Goal: Information Seeking & Learning: Learn about a topic

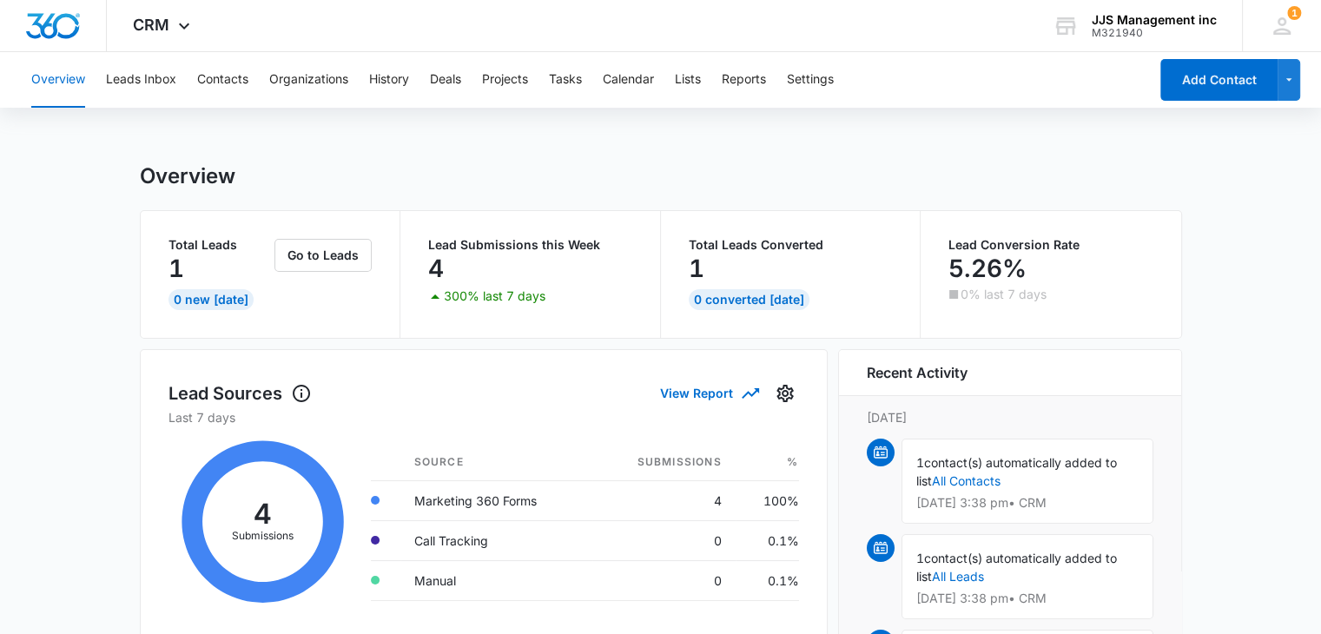
click at [261, 511] on icon at bounding box center [263, 522] width 189 height 191
click at [460, 501] on td "Marketing 360 Forms" at bounding box center [497, 500] width 192 height 40
click at [721, 500] on td "4" at bounding box center [664, 500] width 143 height 40
click at [967, 479] on link "All Contacts" at bounding box center [966, 480] width 69 height 15
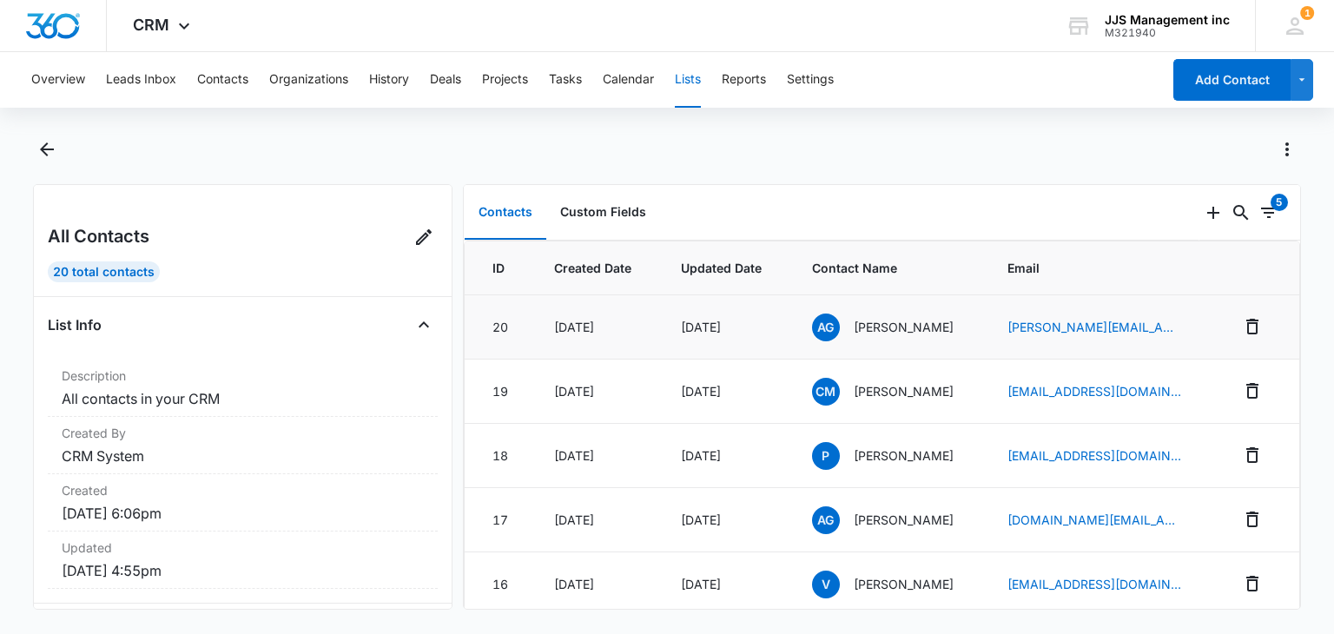
click at [883, 328] on p "[PERSON_NAME]" at bounding box center [904, 327] width 100 height 18
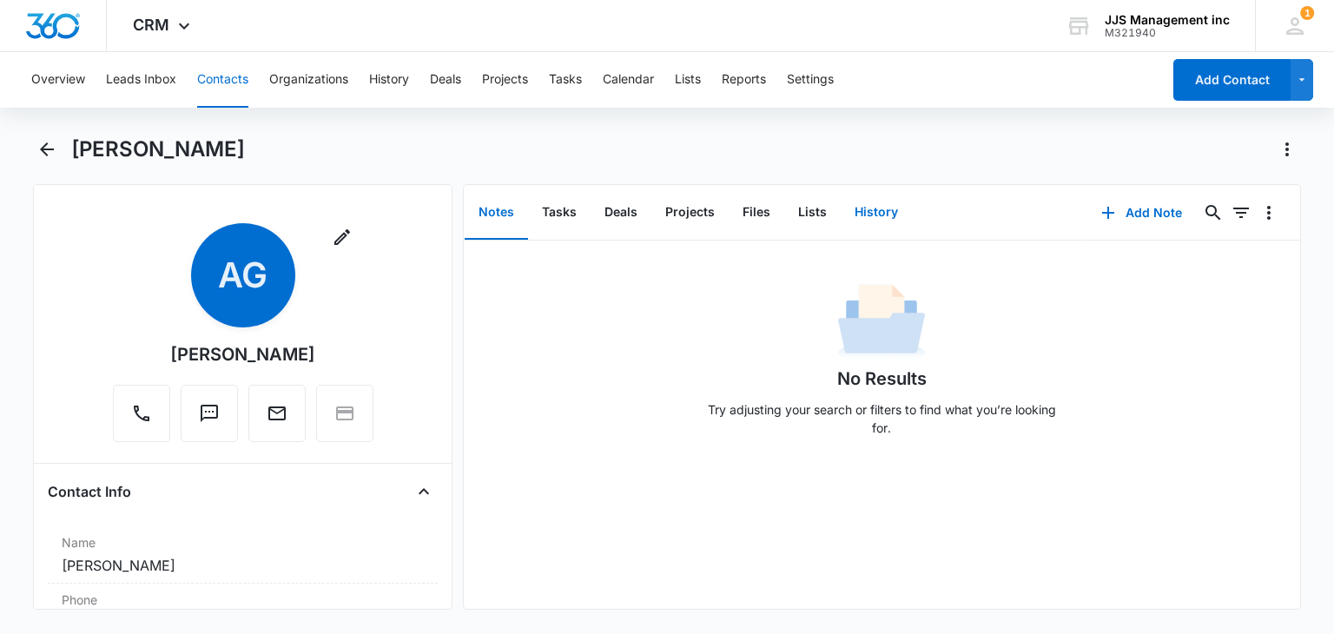
click at [870, 212] on button "History" at bounding box center [876, 213] width 71 height 54
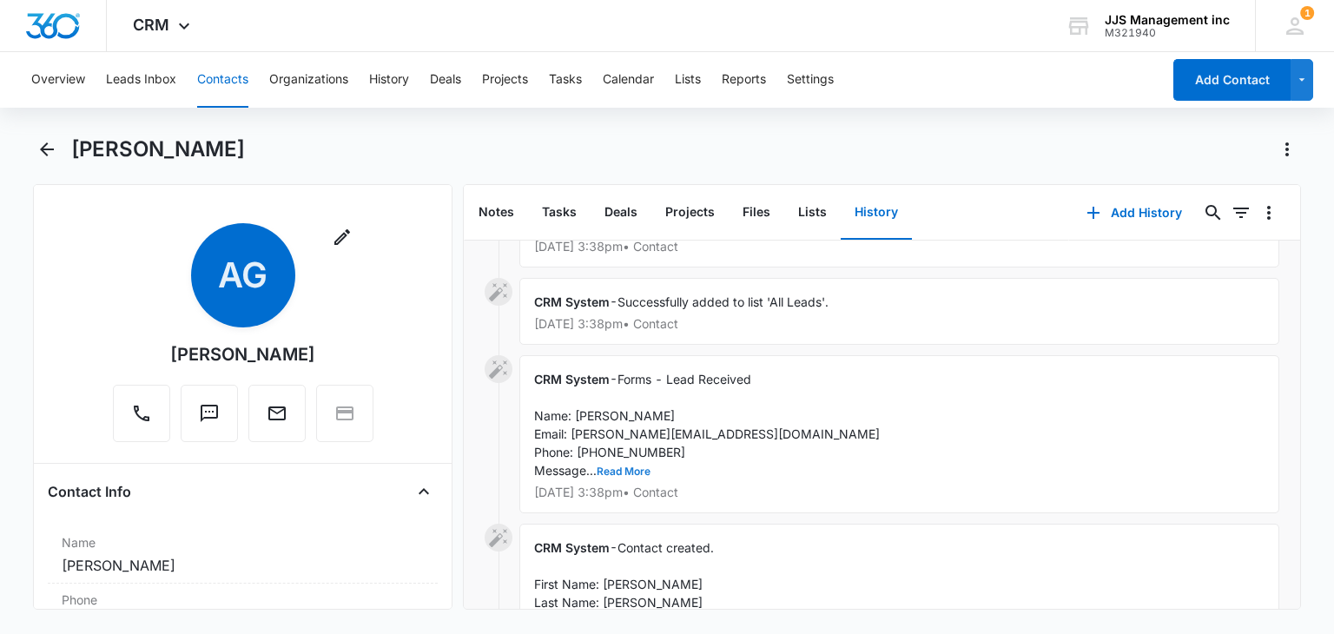
scroll to position [87, 0]
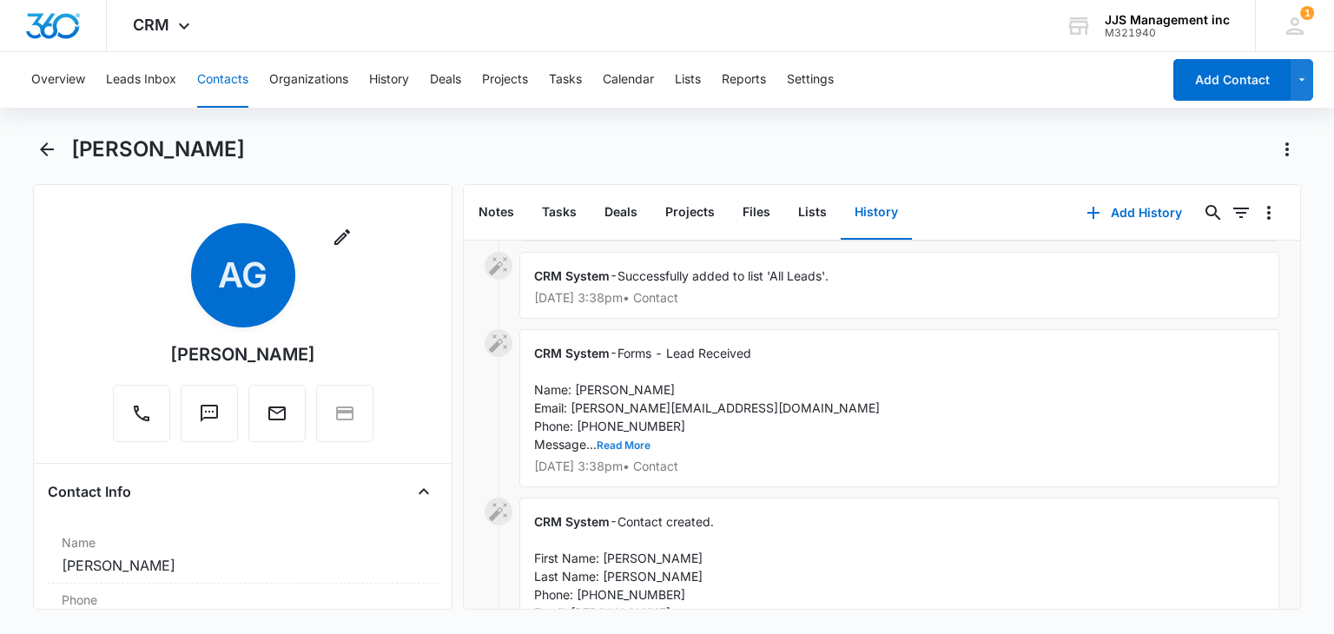
click at [617, 440] on button "Read More" at bounding box center [624, 445] width 54 height 10
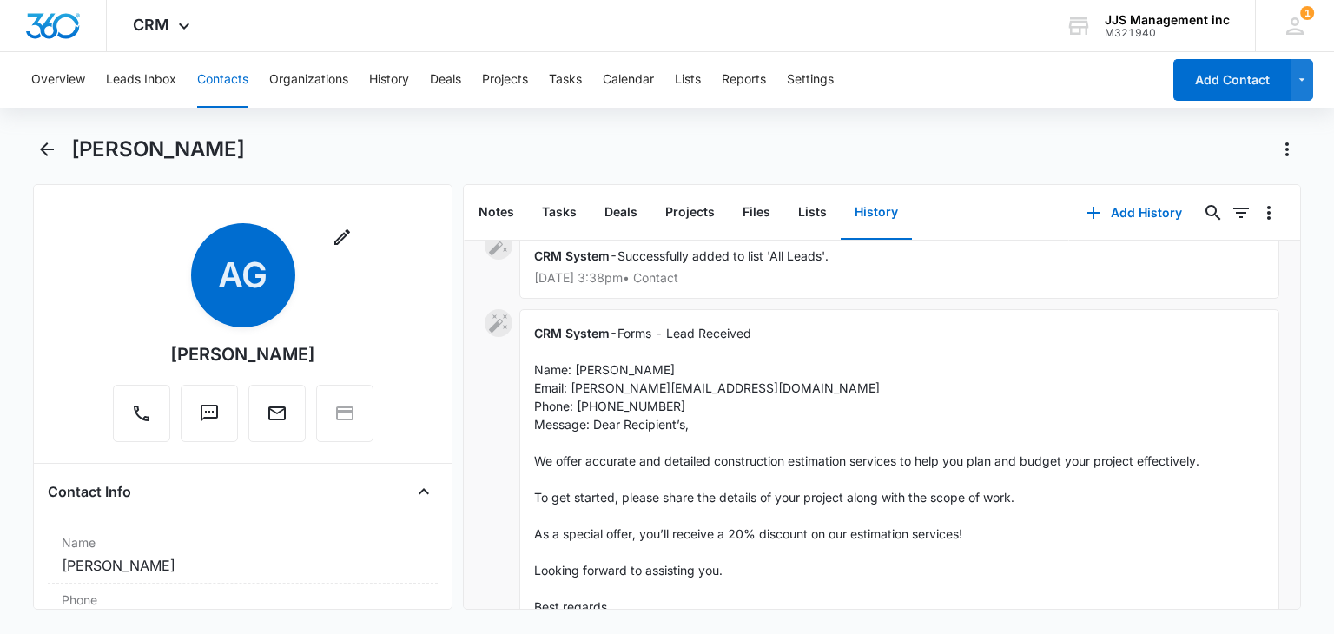
scroll to position [0, 0]
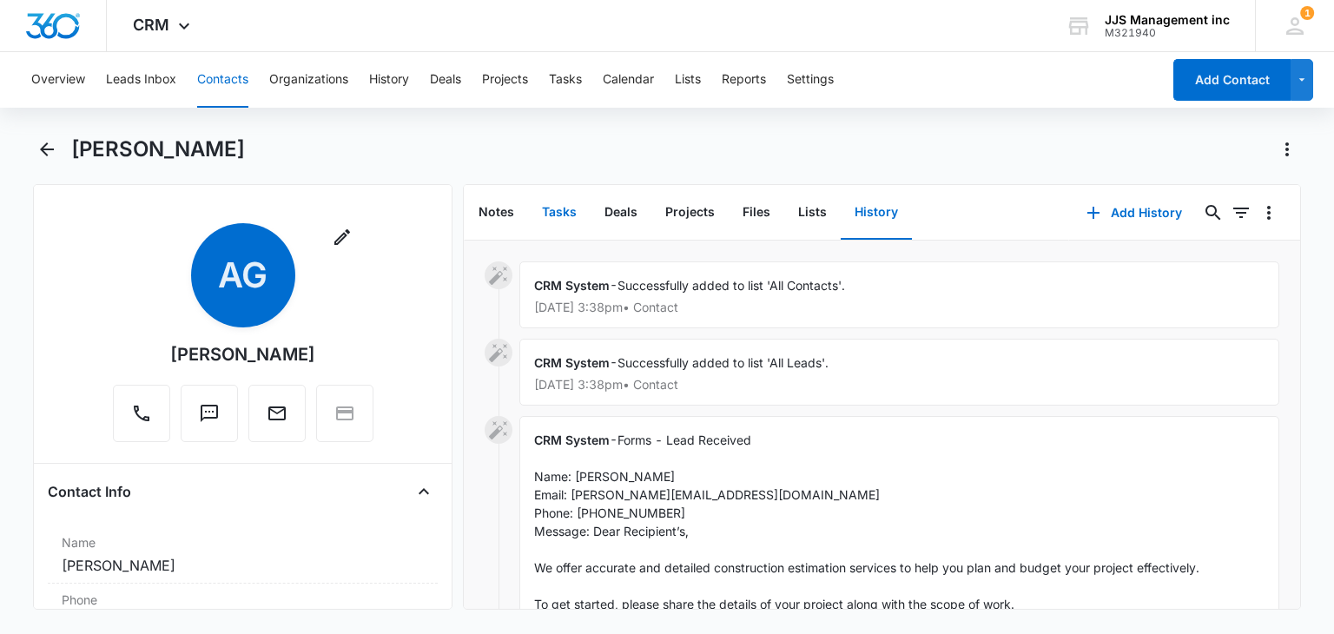
click at [549, 209] on button "Tasks" at bounding box center [559, 213] width 63 height 54
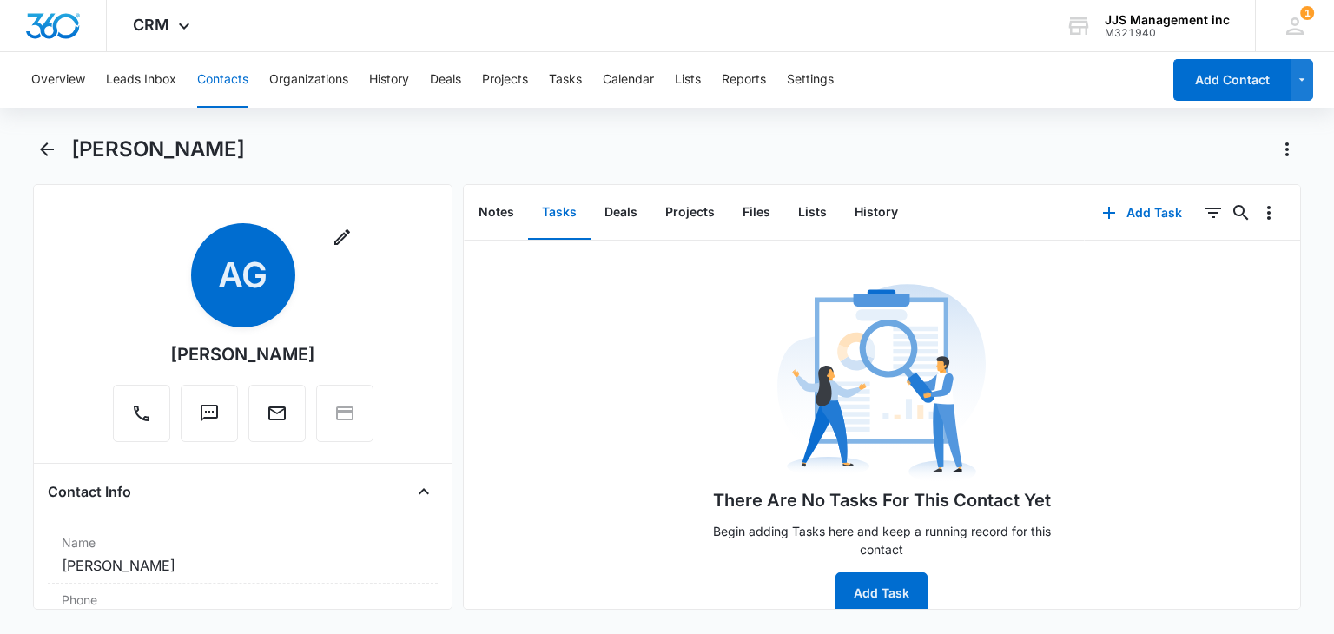
scroll to position [18, 0]
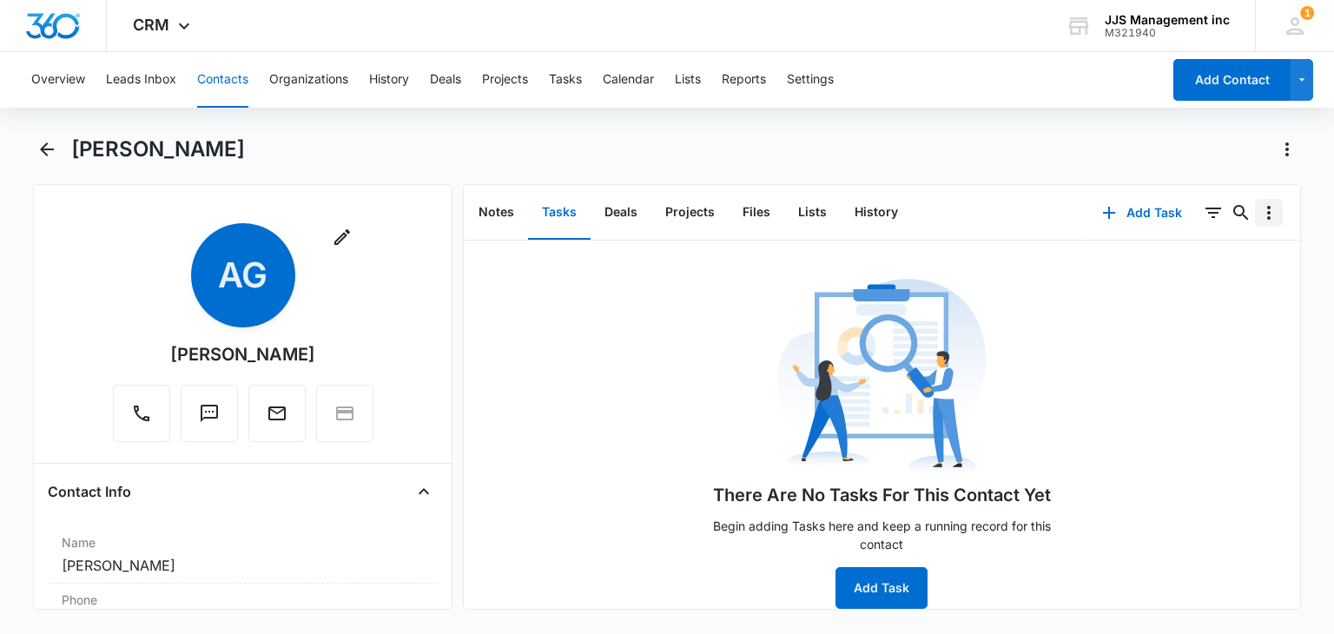
click at [1268, 216] on icon "Overflow Menu" at bounding box center [1269, 213] width 3 height 14
click at [802, 217] on button "Lists" at bounding box center [813, 213] width 56 height 54
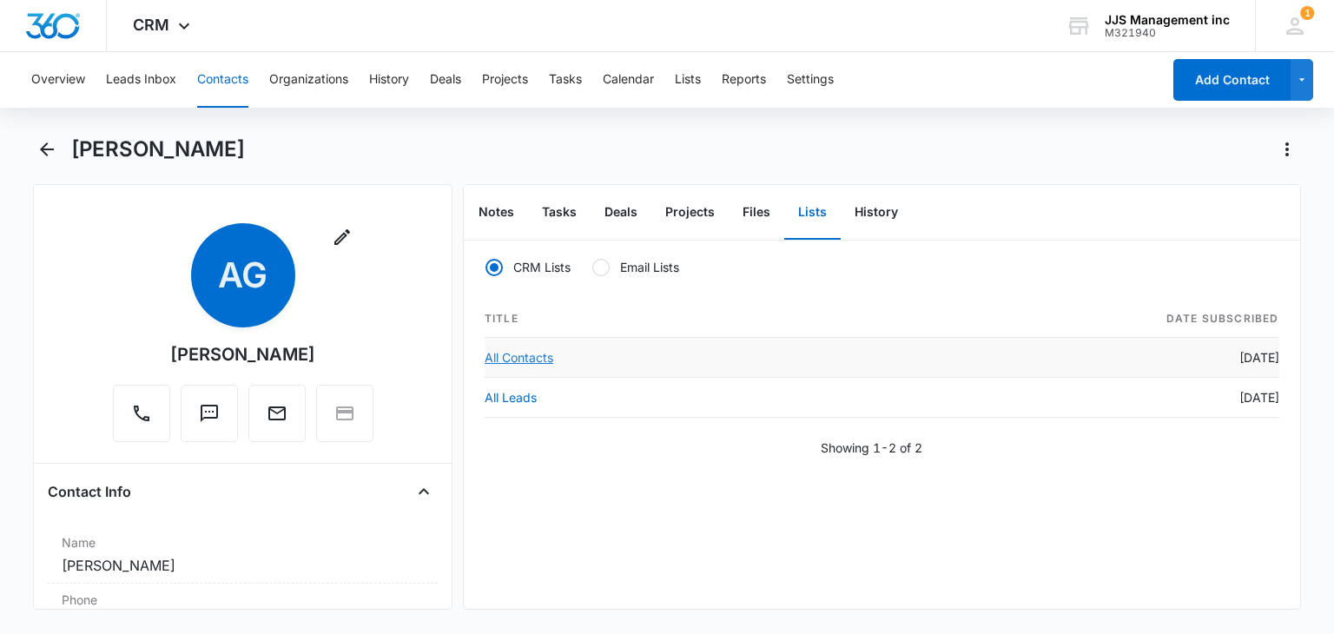
click at [525, 359] on link "All Contacts" at bounding box center [519, 357] width 69 height 15
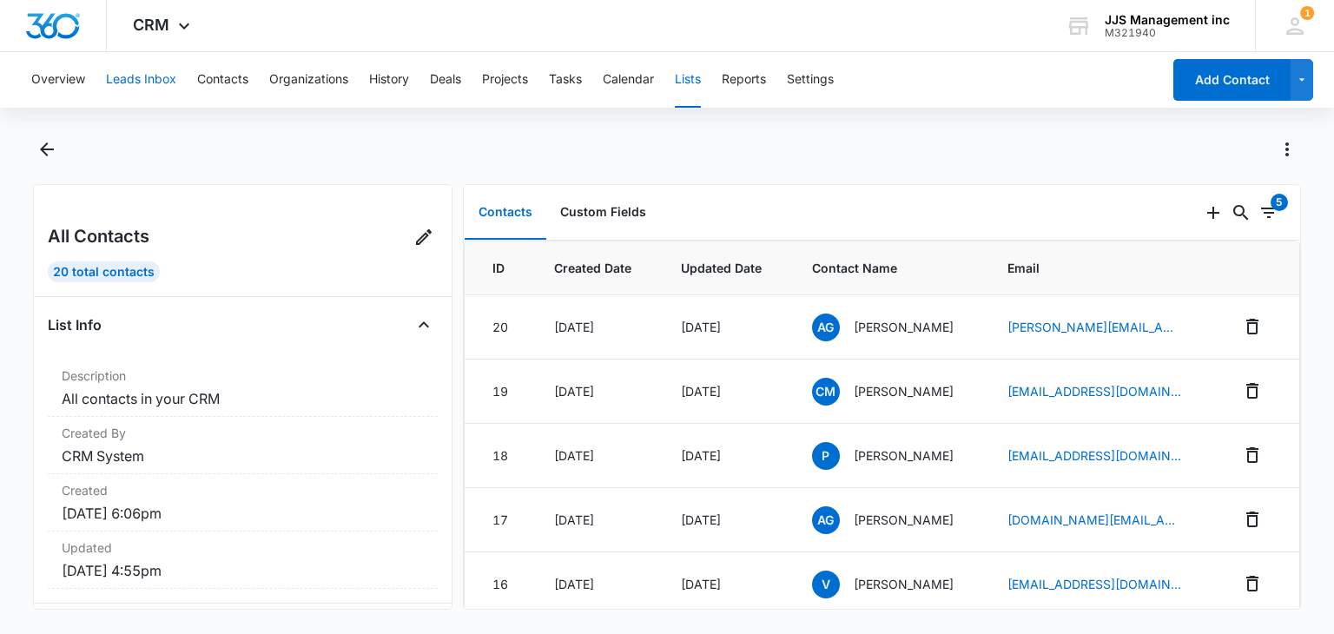
click at [142, 77] on button "Leads Inbox" at bounding box center [141, 80] width 70 height 56
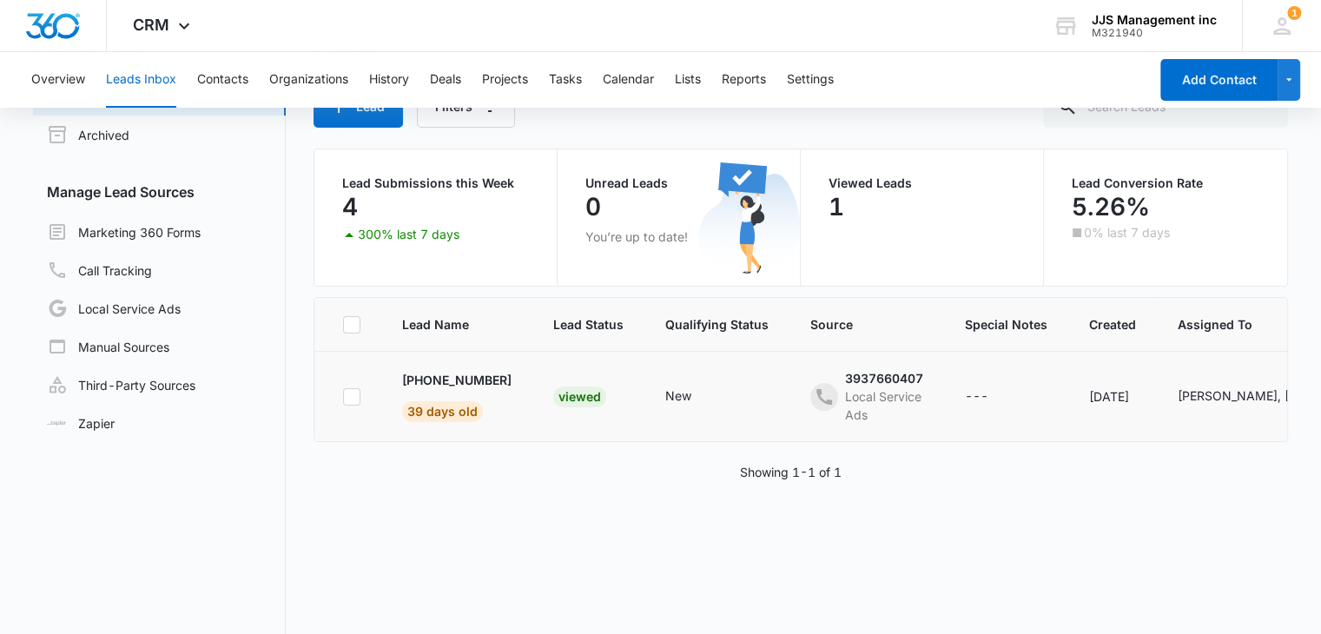
scroll to position [59, 0]
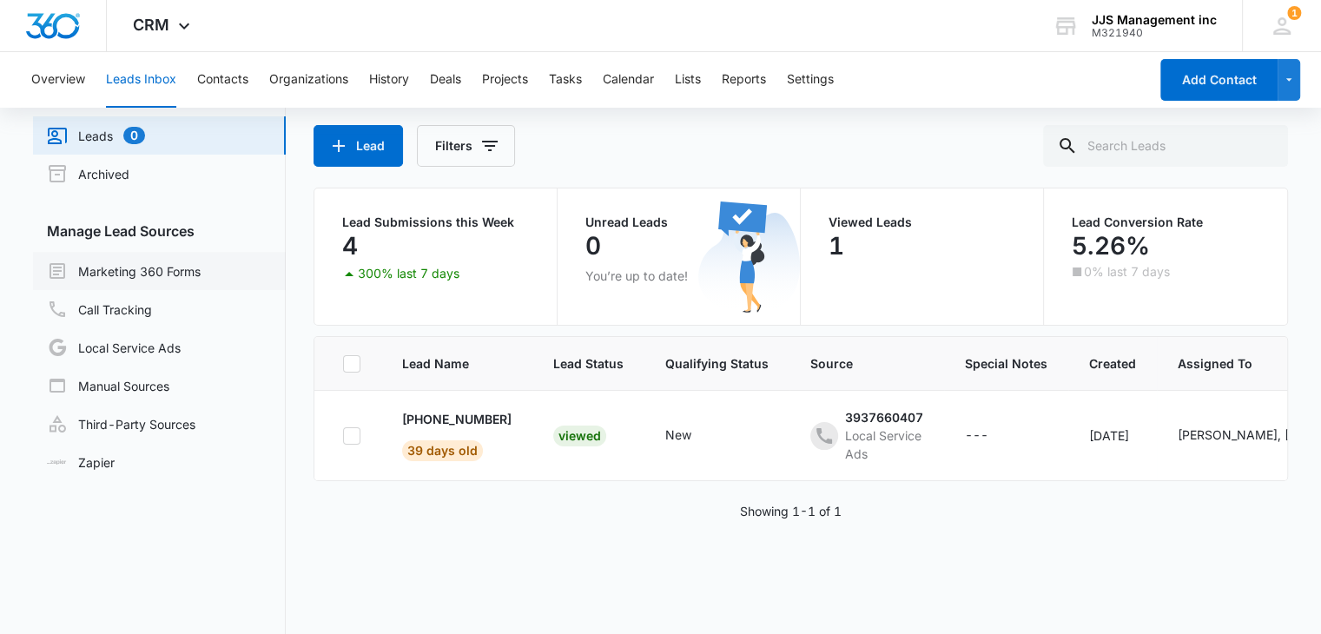
click at [113, 269] on link "Marketing 360 Forms" at bounding box center [124, 271] width 154 height 21
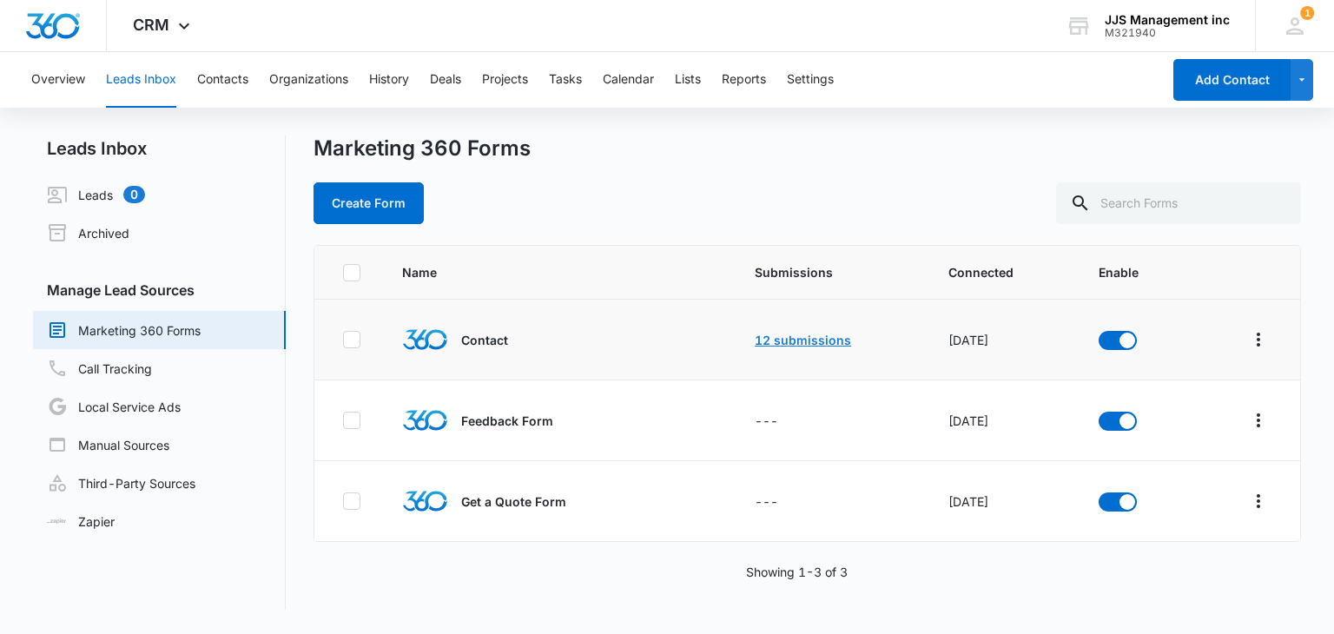
click at [765, 340] on link "12 submissions" at bounding box center [803, 340] width 96 height 15
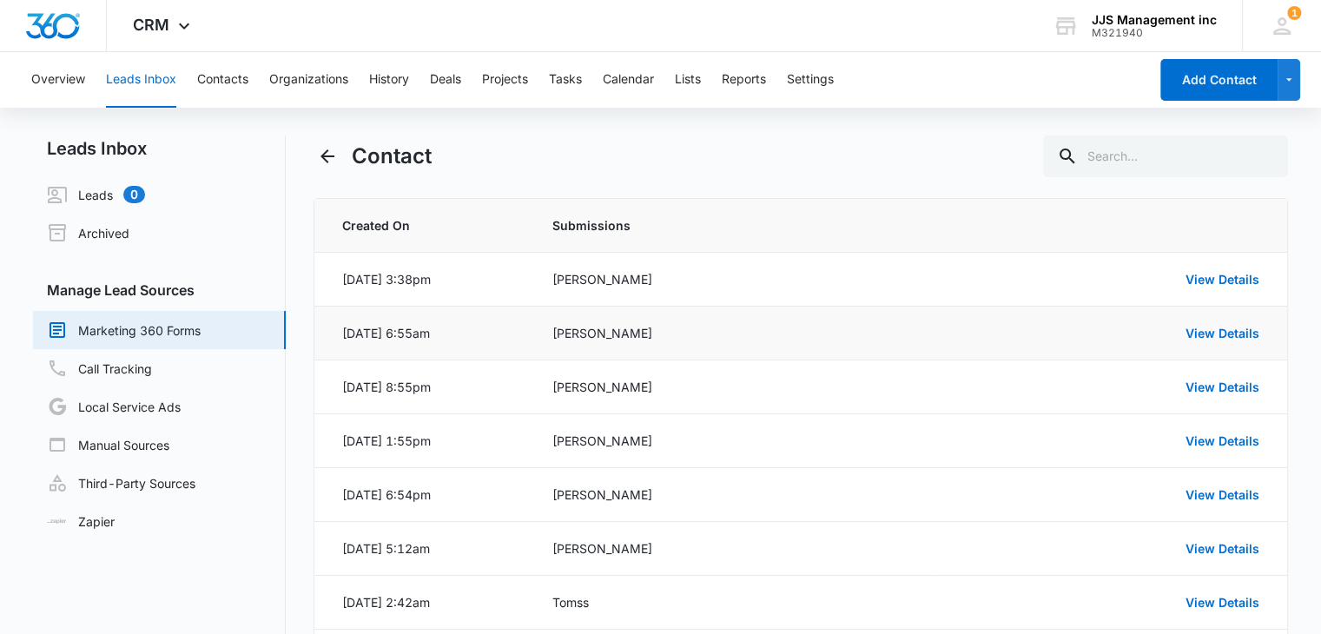
click at [602, 334] on div "[PERSON_NAME]" at bounding box center [734, 333] width 363 height 18
click at [1204, 338] on link "View Details" at bounding box center [1223, 333] width 74 height 15
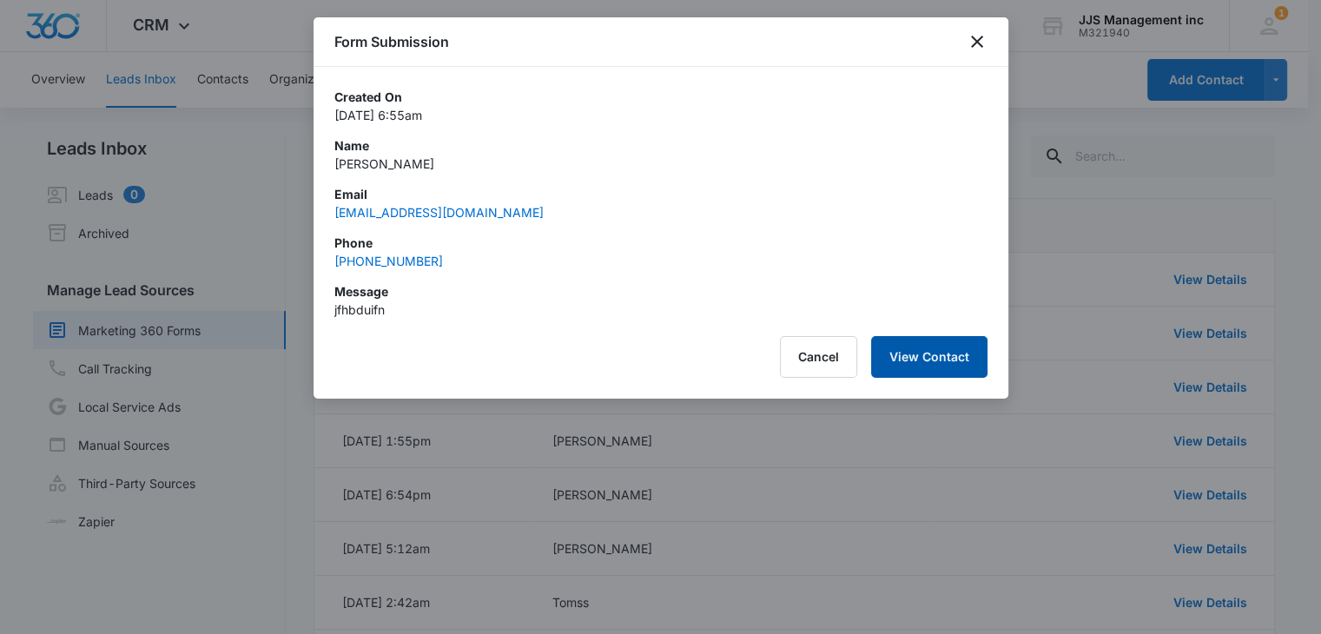
click at [928, 360] on button "View Contact" at bounding box center [929, 357] width 116 height 42
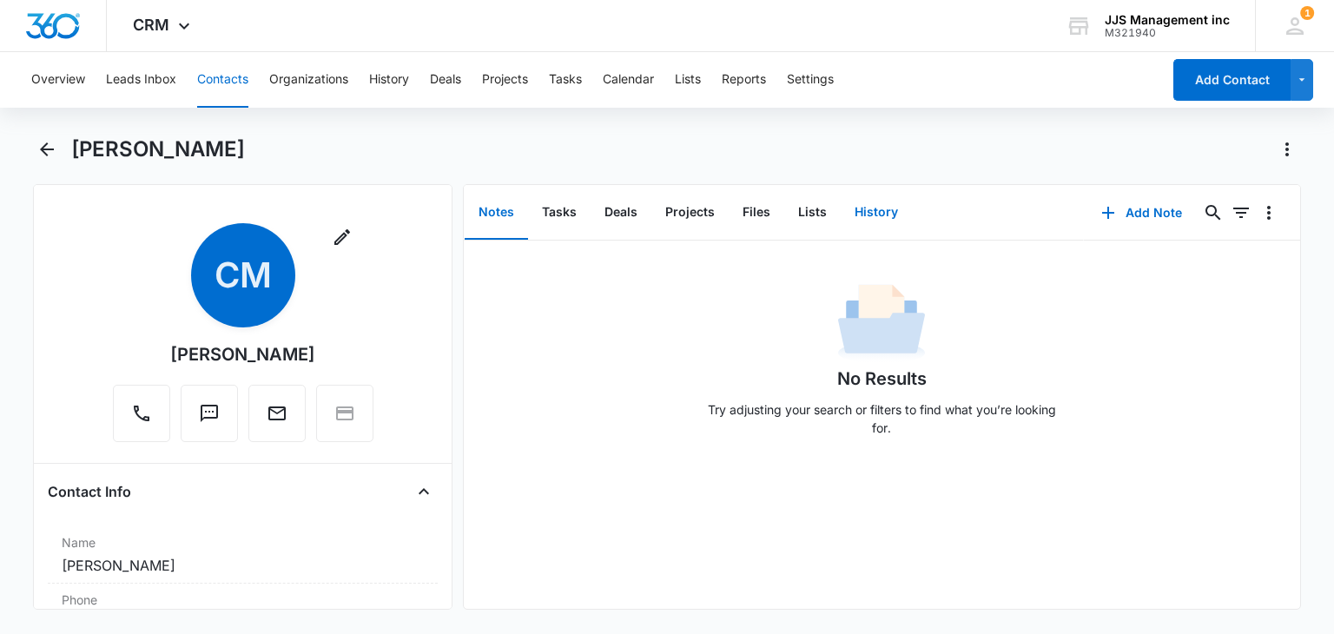
click at [869, 209] on button "History" at bounding box center [876, 213] width 71 height 54
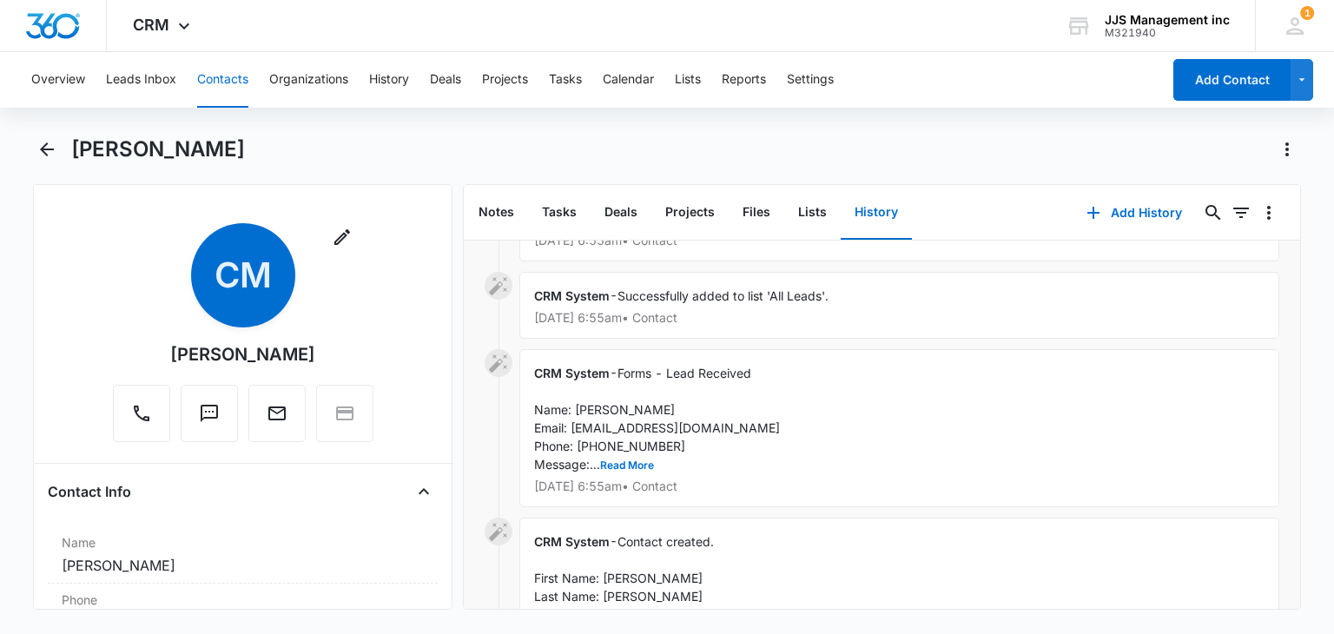
scroll to position [170, 0]
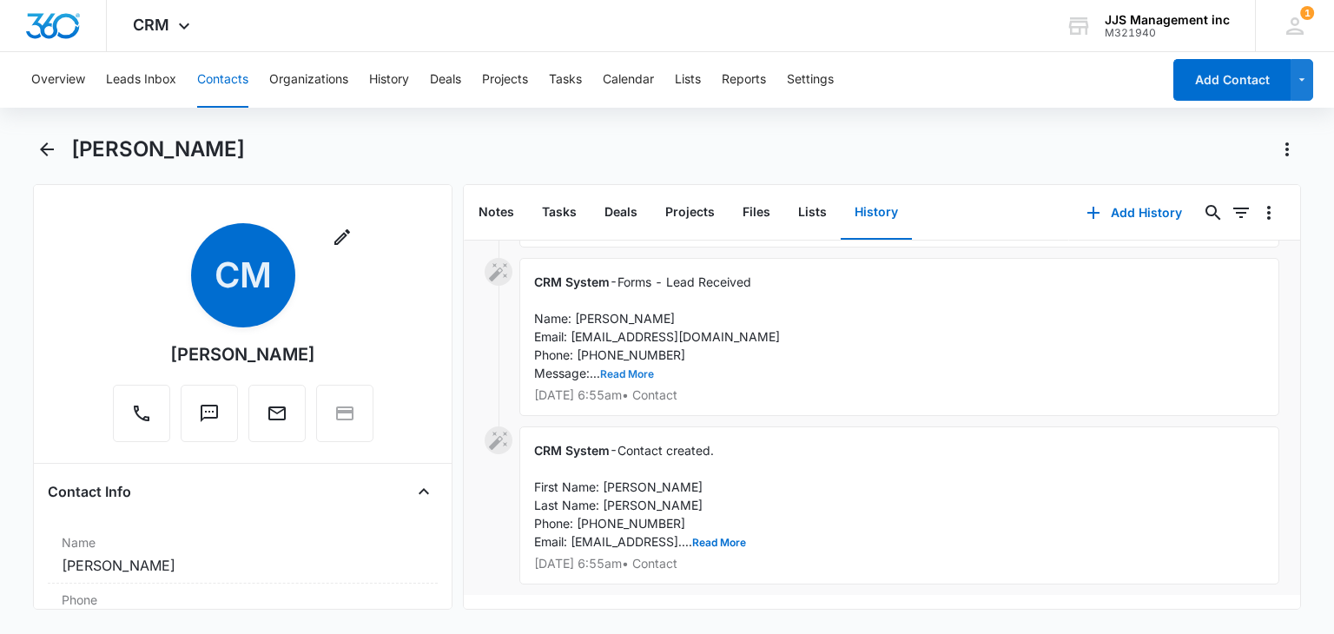
click at [633, 369] on button "Read More" at bounding box center [627, 374] width 54 height 10
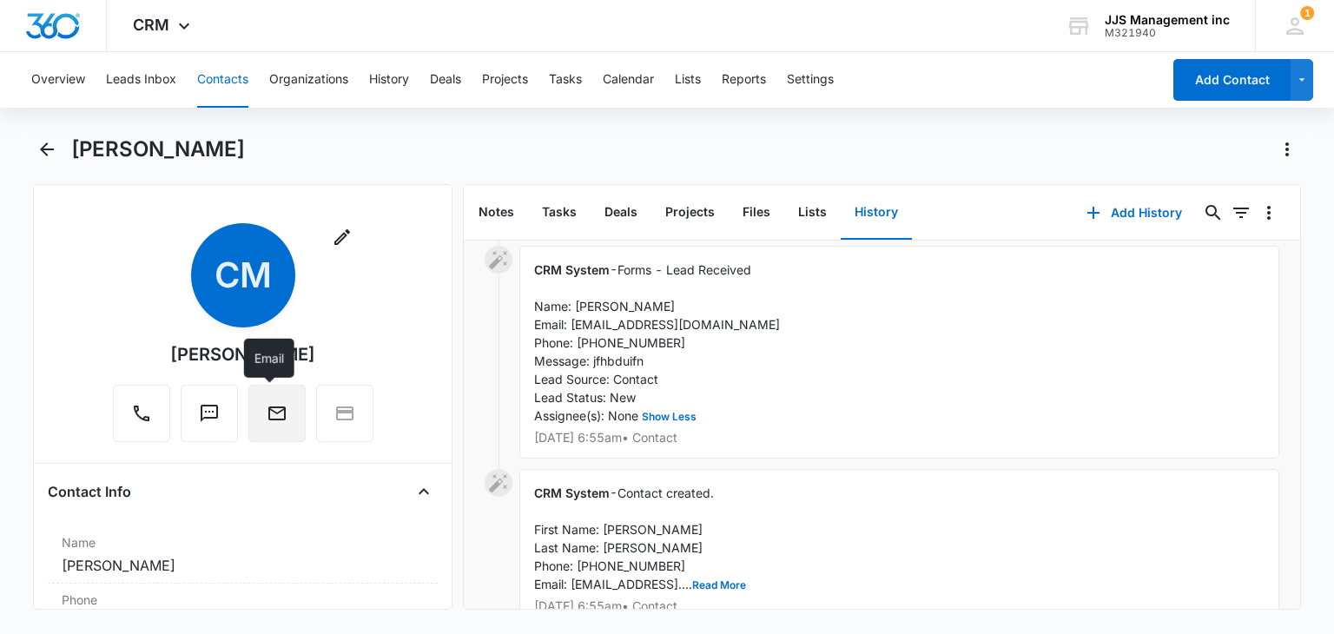
click at [269, 414] on icon "Email" at bounding box center [276, 414] width 17 height 14
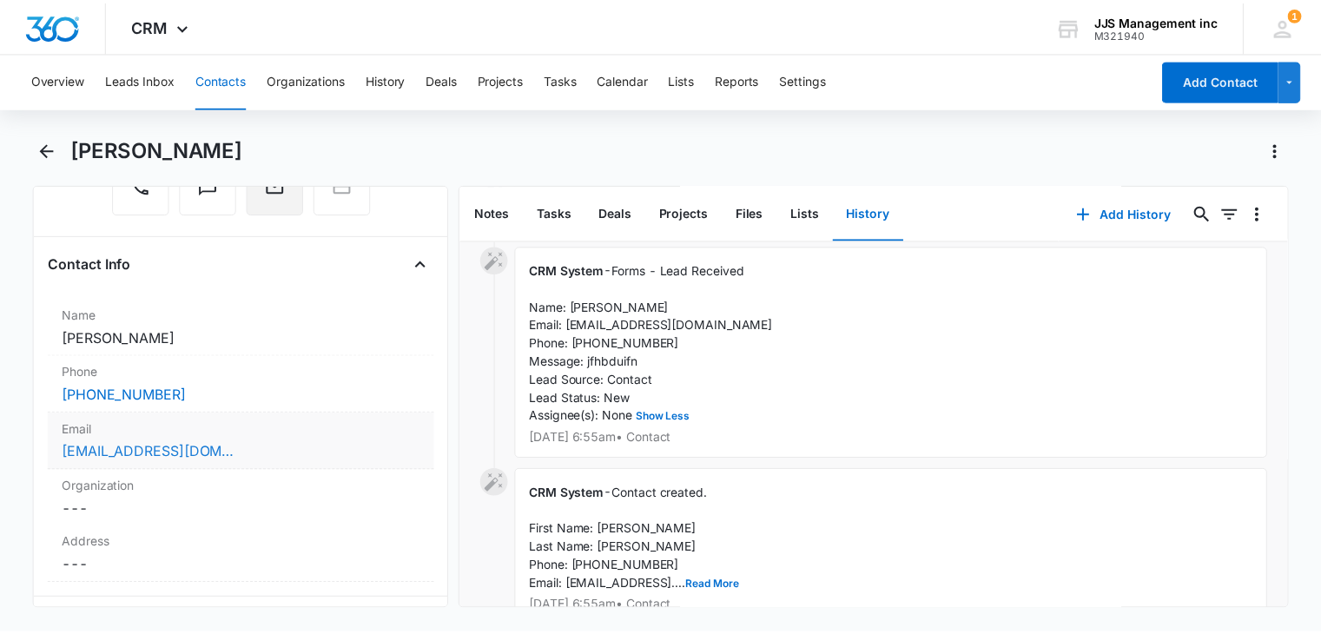
scroll to position [261, 0]
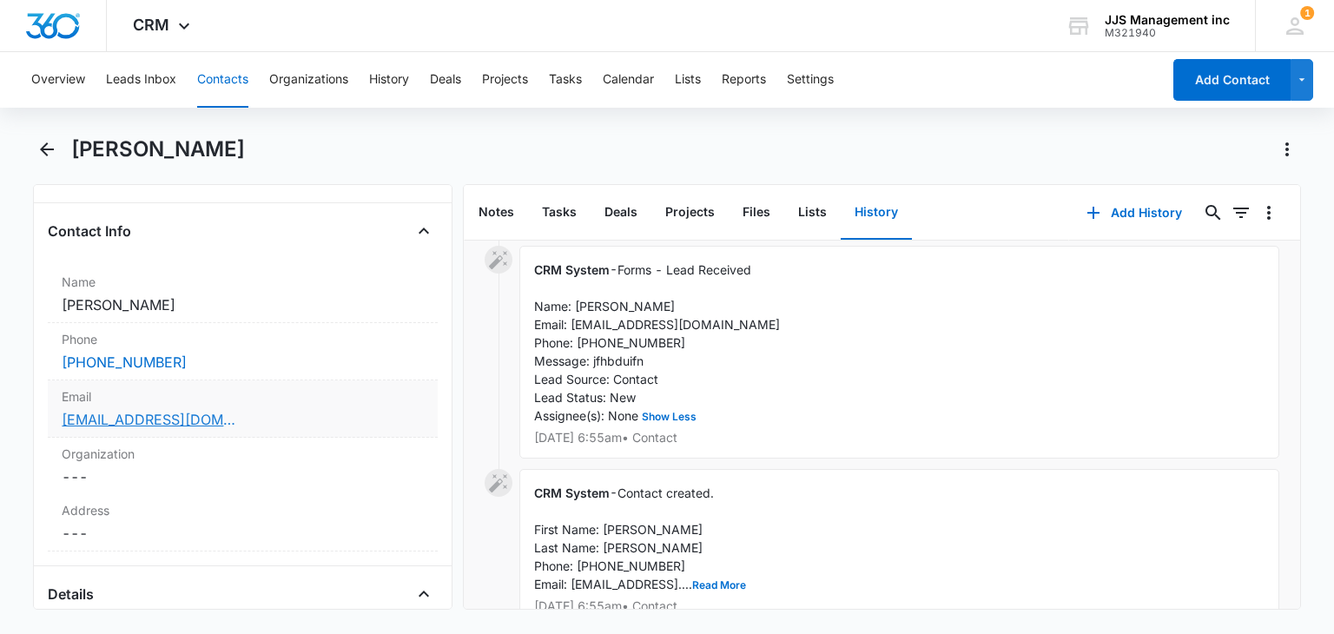
click at [143, 418] on link "[EMAIL_ADDRESS][DOMAIN_NAME]" at bounding box center [149, 419] width 174 height 21
drag, startPoint x: 243, startPoint y: 420, endPoint x: 36, endPoint y: 415, distance: 206.8
click at [36, 415] on div "Remove CM [PERSON_NAME] Contact Info Name Cancel Save Changes [PERSON_NAME] Pho…" at bounding box center [242, 397] width 419 height 426
copy link "[EMAIL_ADDRESS][DOMAIN_NAME]"
drag, startPoint x: 63, startPoint y: 303, endPoint x: 100, endPoint y: 300, distance: 37.5
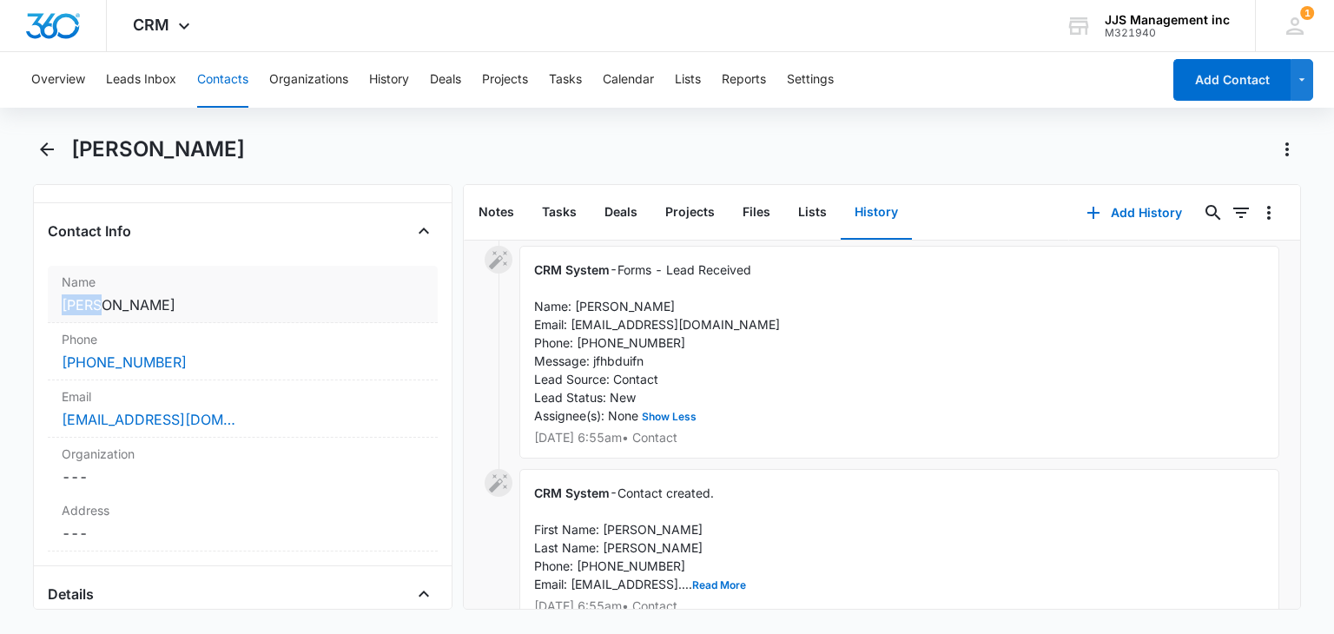
click at [100, 300] on dd "Cancel Save Changes [PERSON_NAME]" at bounding box center [242, 305] width 361 height 21
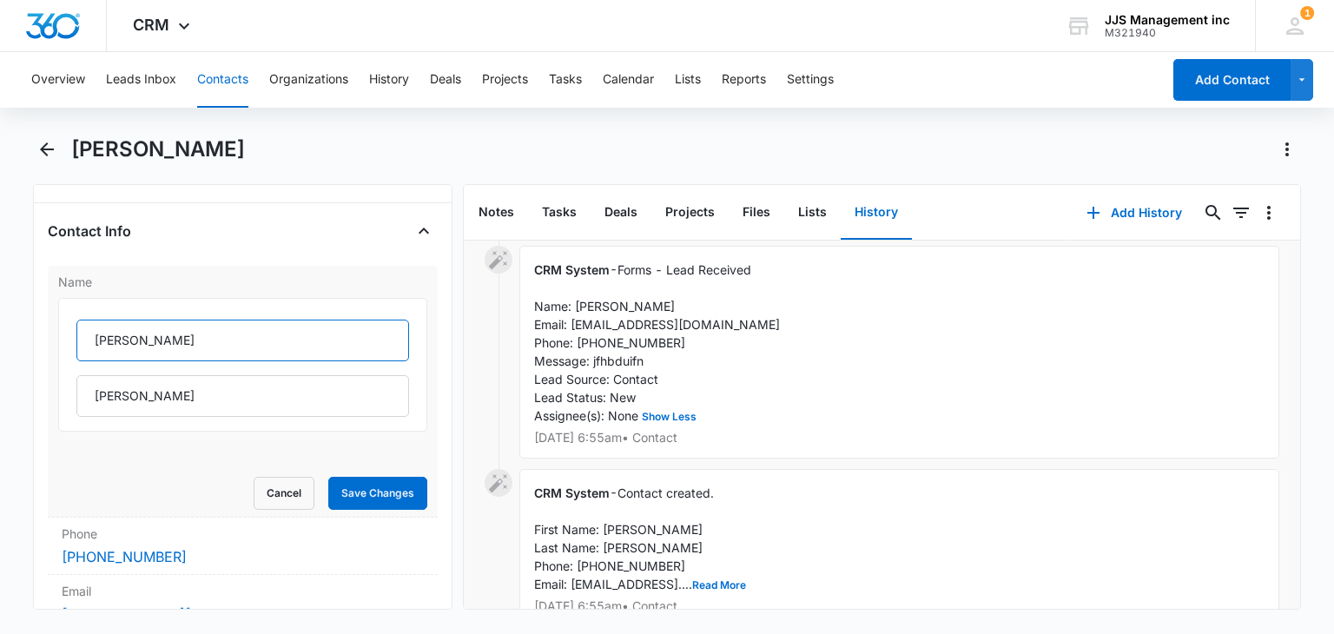
click at [166, 334] on input "[PERSON_NAME]" at bounding box center [242, 341] width 332 height 42
click at [166, 335] on input "[PERSON_NAME]" at bounding box center [242, 341] width 332 height 42
click at [166, 336] on input "[PERSON_NAME]" at bounding box center [242, 341] width 332 height 42
click at [48, 144] on icon "Back" at bounding box center [46, 149] width 21 height 21
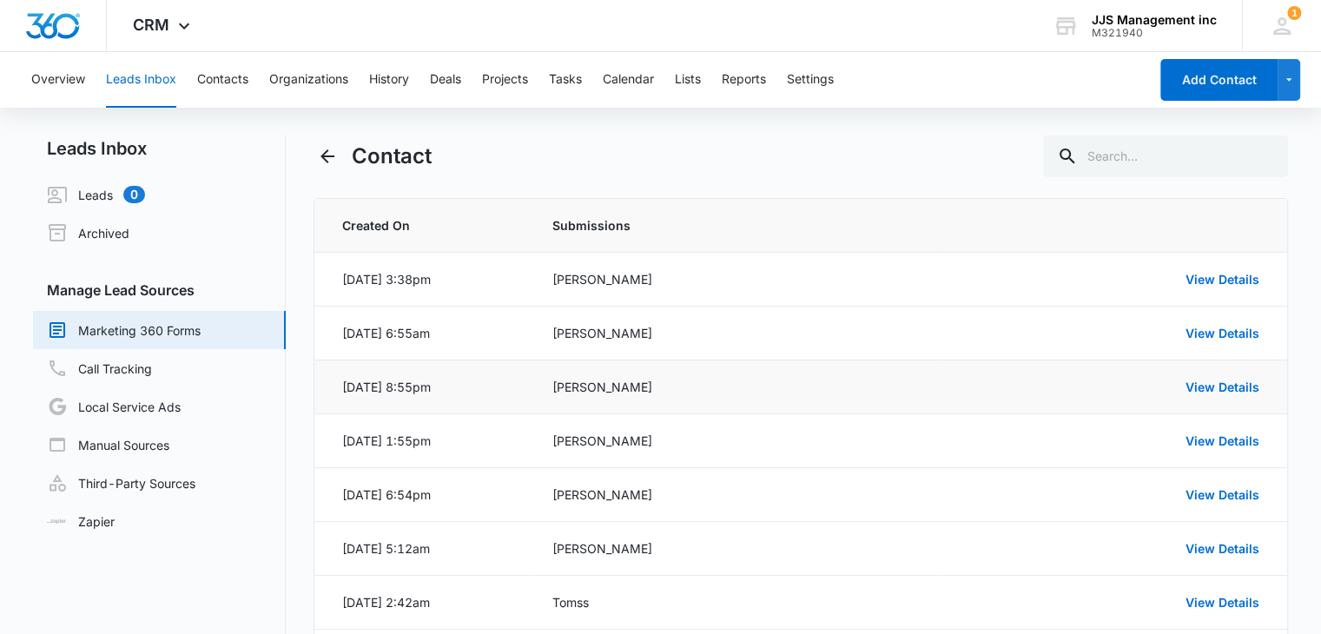
click at [698, 385] on div "[PERSON_NAME]" at bounding box center [734, 387] width 363 height 18
click at [1230, 383] on link "View Details" at bounding box center [1223, 387] width 74 height 15
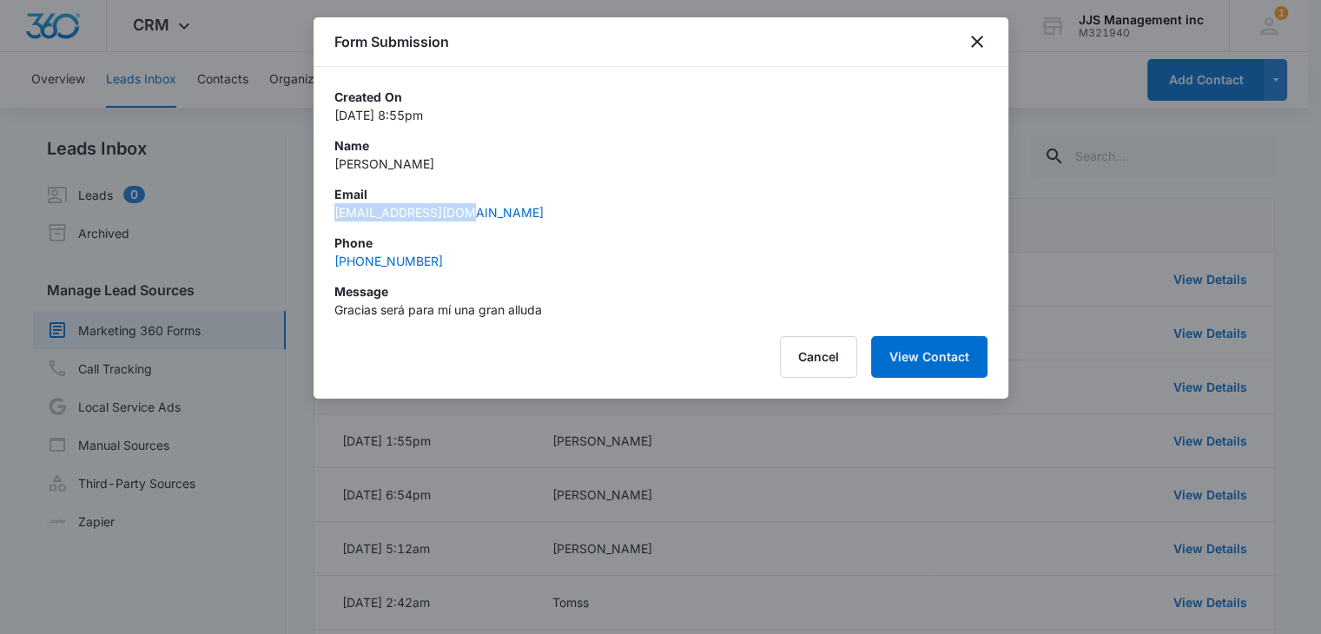
drag, startPoint x: 485, startPoint y: 215, endPoint x: 315, endPoint y: 205, distance: 170.6
click at [315, 205] on div "Created On [DATE] 8:55pm Name [PERSON_NAME] Email [EMAIL_ADDRESS][DOMAIN_NAME] …" at bounding box center [661, 193] width 695 height 252
copy link "[EMAIL_ADDRESS][DOMAIN_NAME]"
click at [344, 164] on p "[PERSON_NAME]" at bounding box center [660, 164] width 653 height 18
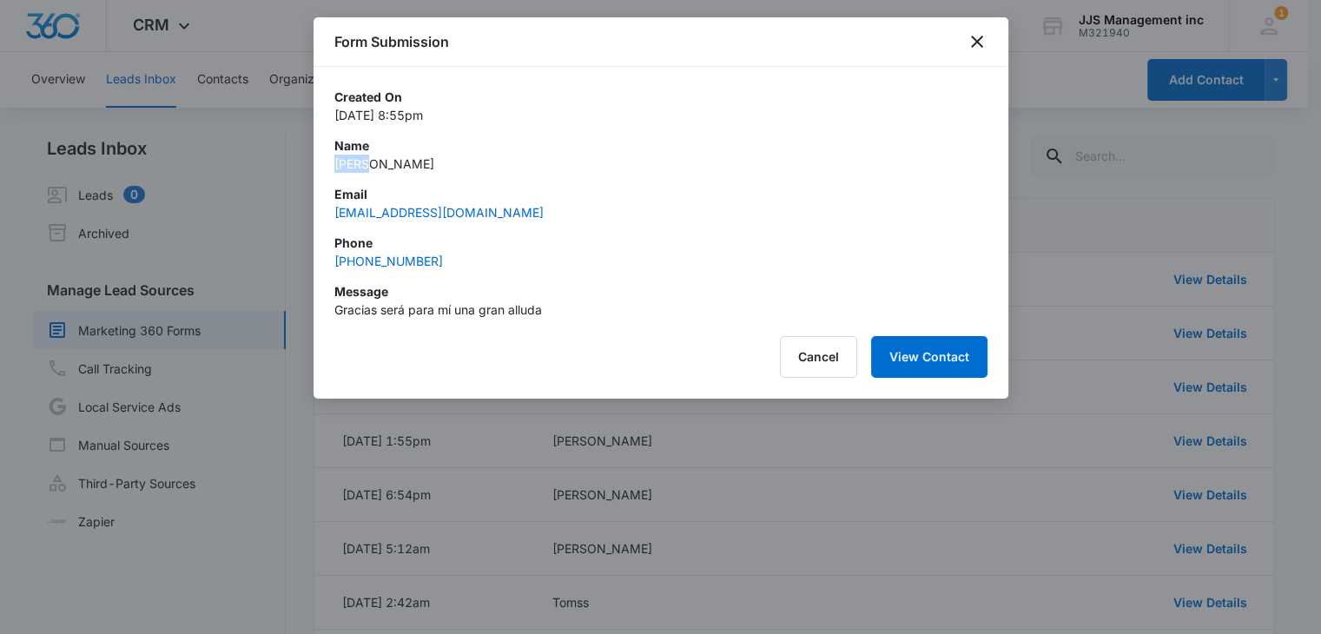
copy p "[PERSON_NAME]"
click at [973, 46] on icon "close" at bounding box center [977, 42] width 12 height 12
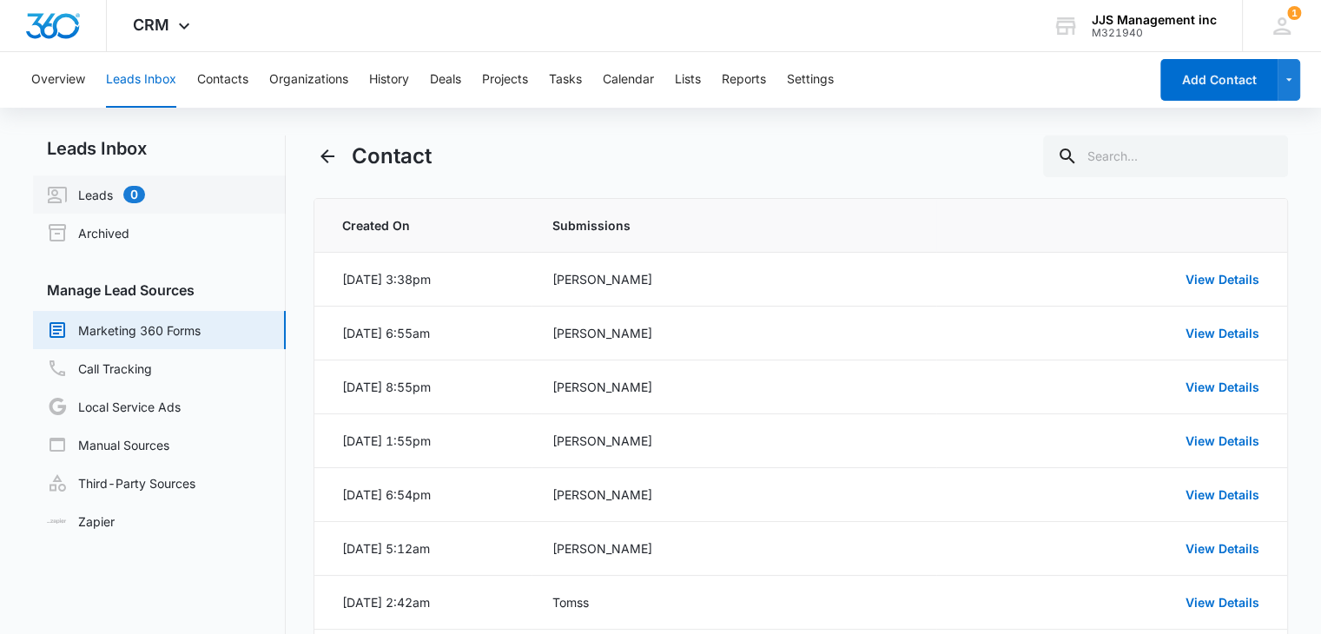
click at [90, 192] on link "Leads 0" at bounding box center [96, 194] width 98 height 21
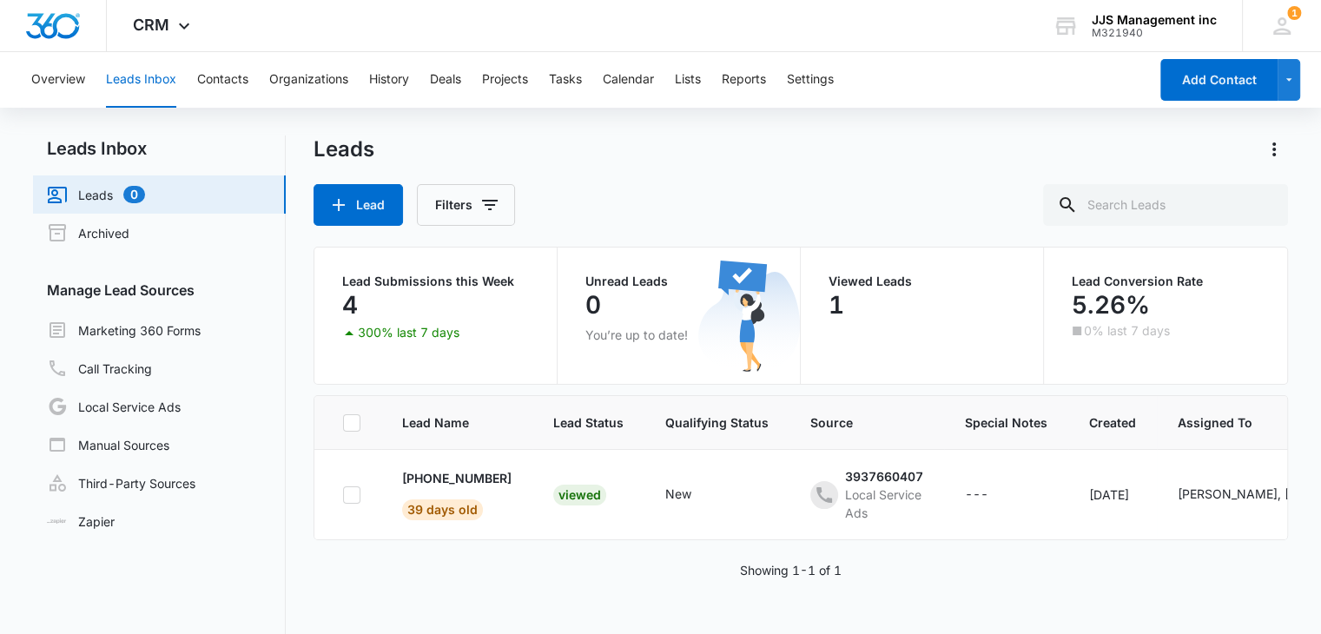
click at [90, 192] on link "Leads 0" at bounding box center [96, 194] width 98 height 21
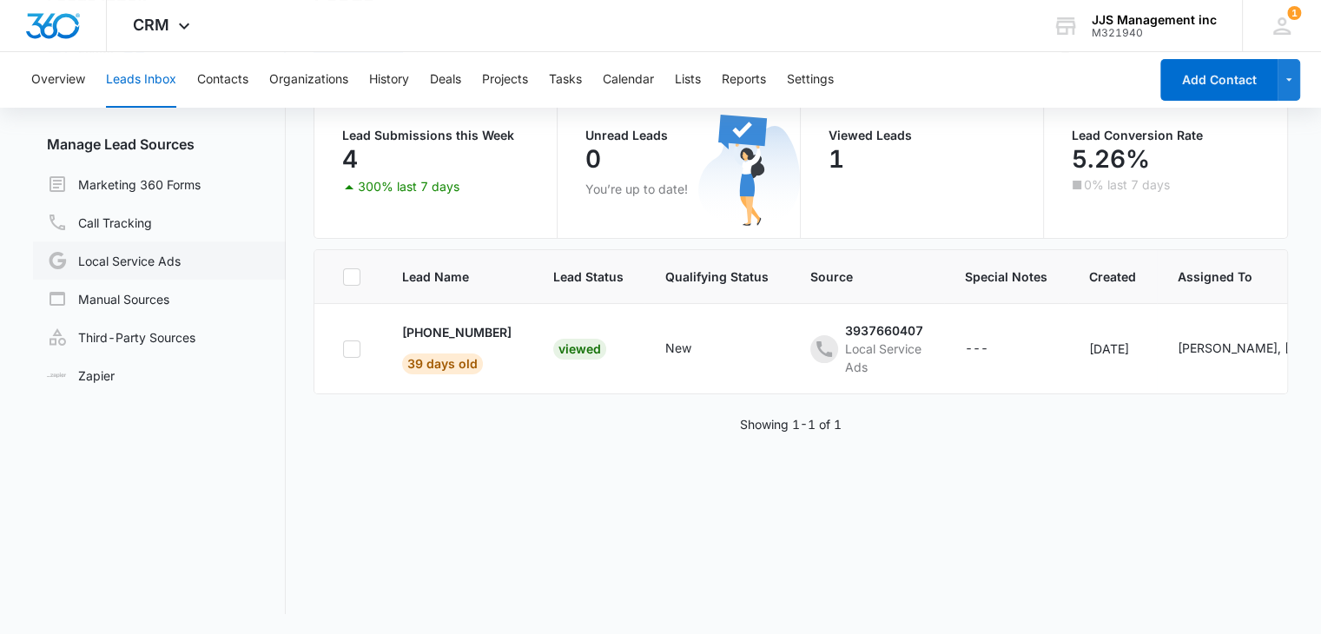
click at [97, 262] on link "Local Service Ads" at bounding box center [114, 260] width 134 height 21
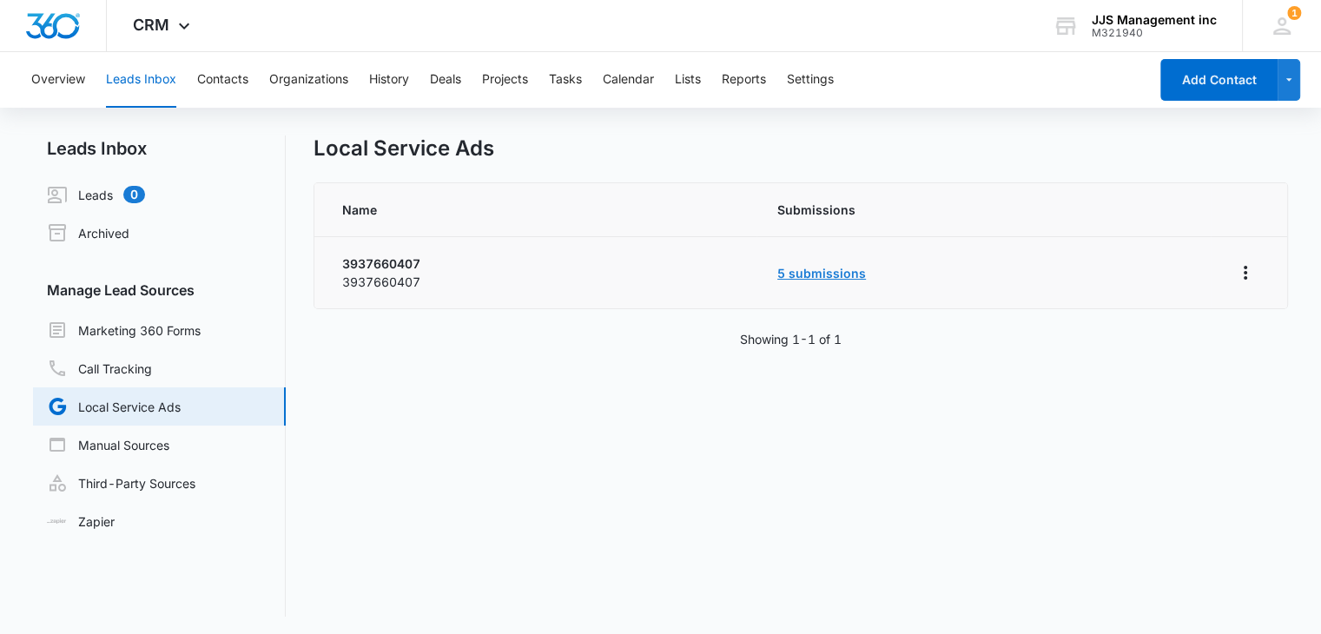
click at [818, 272] on link "5 submissions" at bounding box center [822, 273] width 89 height 15
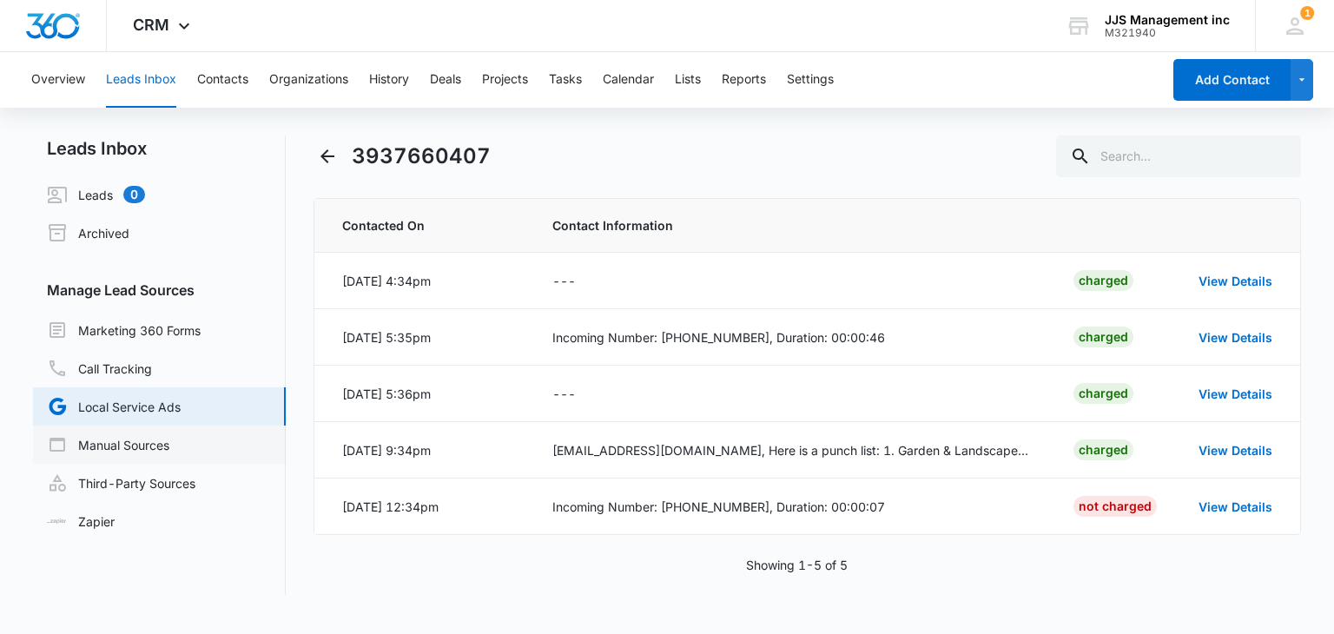
click at [105, 444] on link "Manual Sources" at bounding box center [108, 444] width 122 height 21
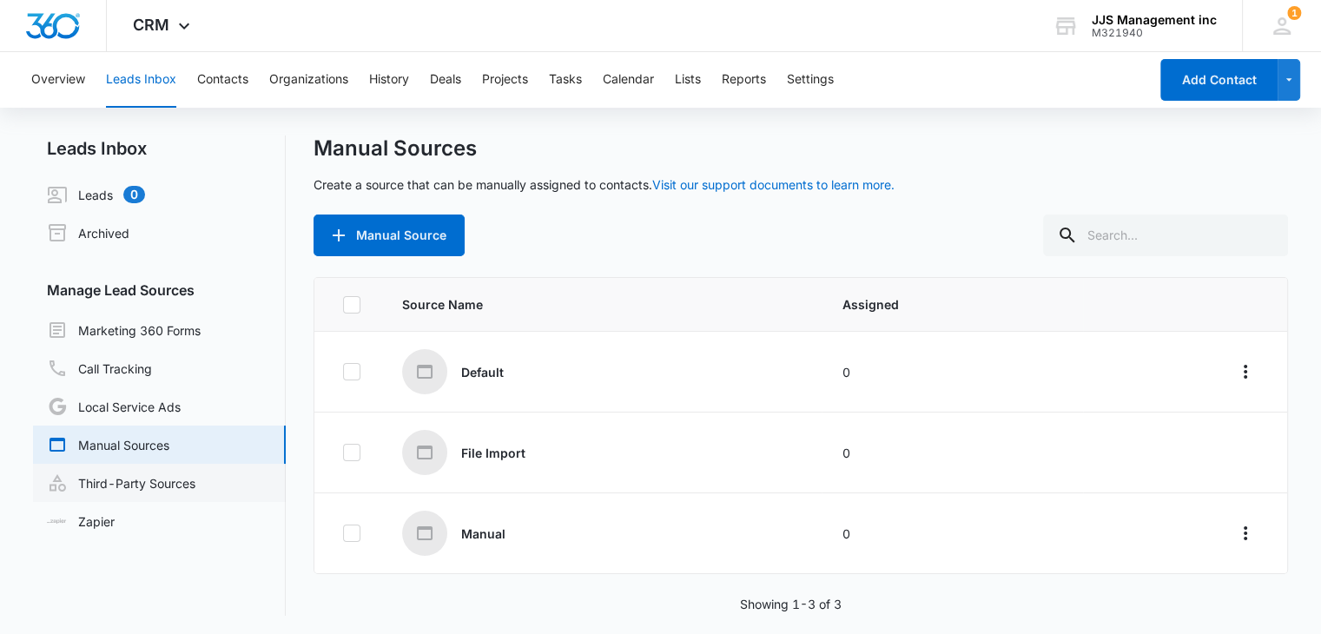
click at [119, 485] on link "Third-Party Sources" at bounding box center [121, 483] width 149 height 21
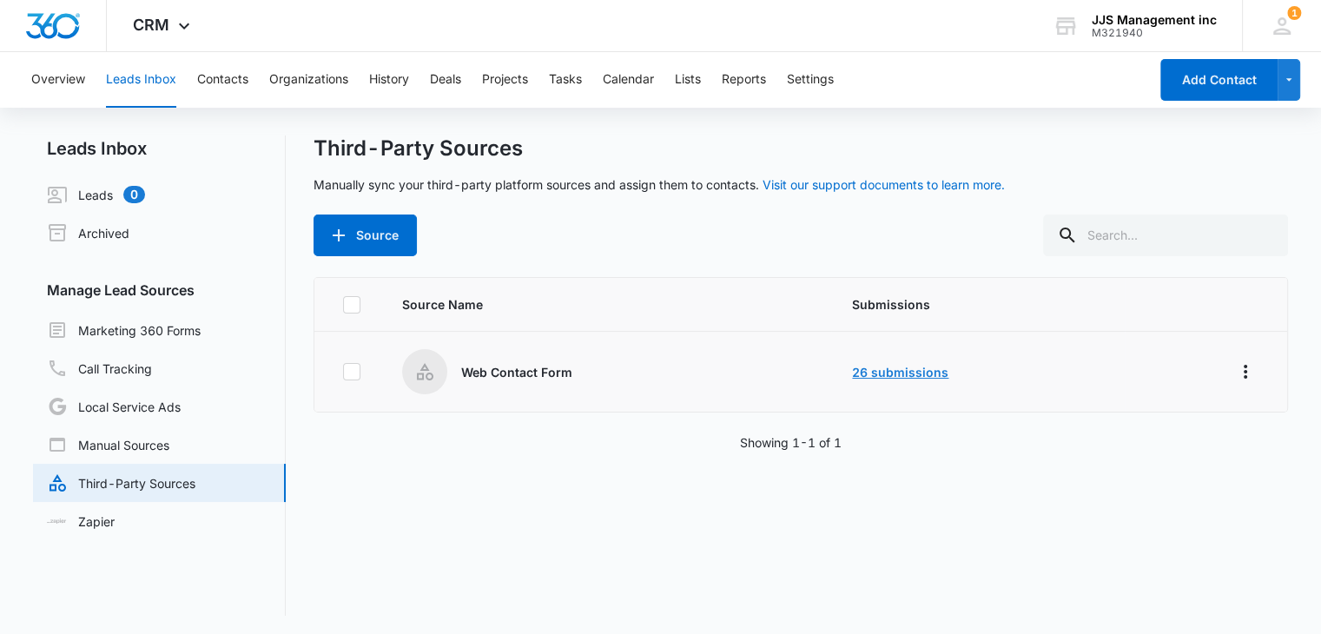
click at [883, 373] on link "26 submissions" at bounding box center [900, 372] width 96 height 15
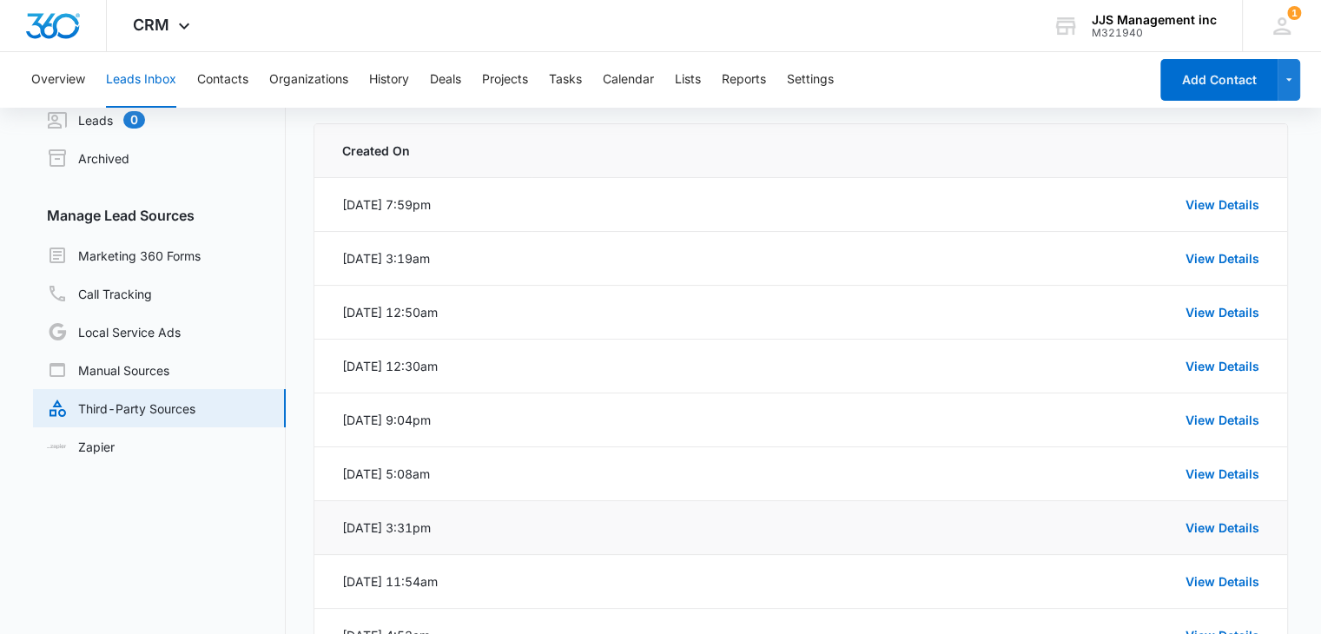
scroll to position [250, 0]
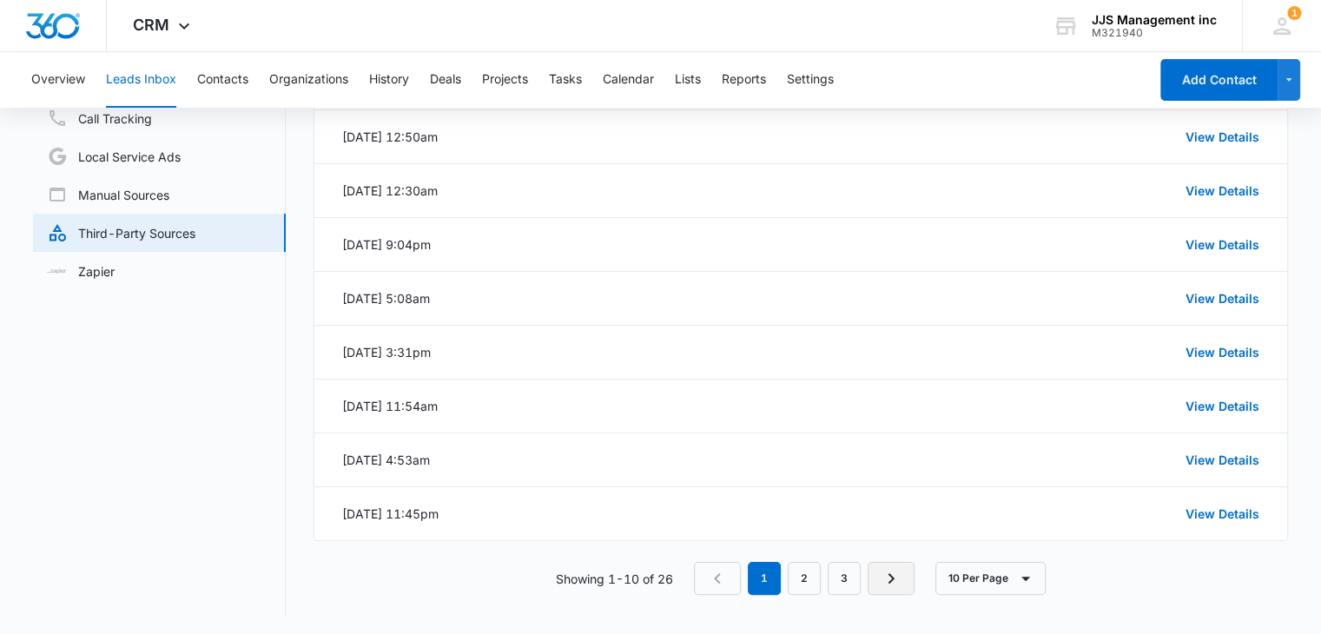
click at [893, 585] on icon "Next Page" at bounding box center [891, 578] width 21 height 21
click at [897, 579] on icon "Next Page" at bounding box center [895, 578] width 6 height 10
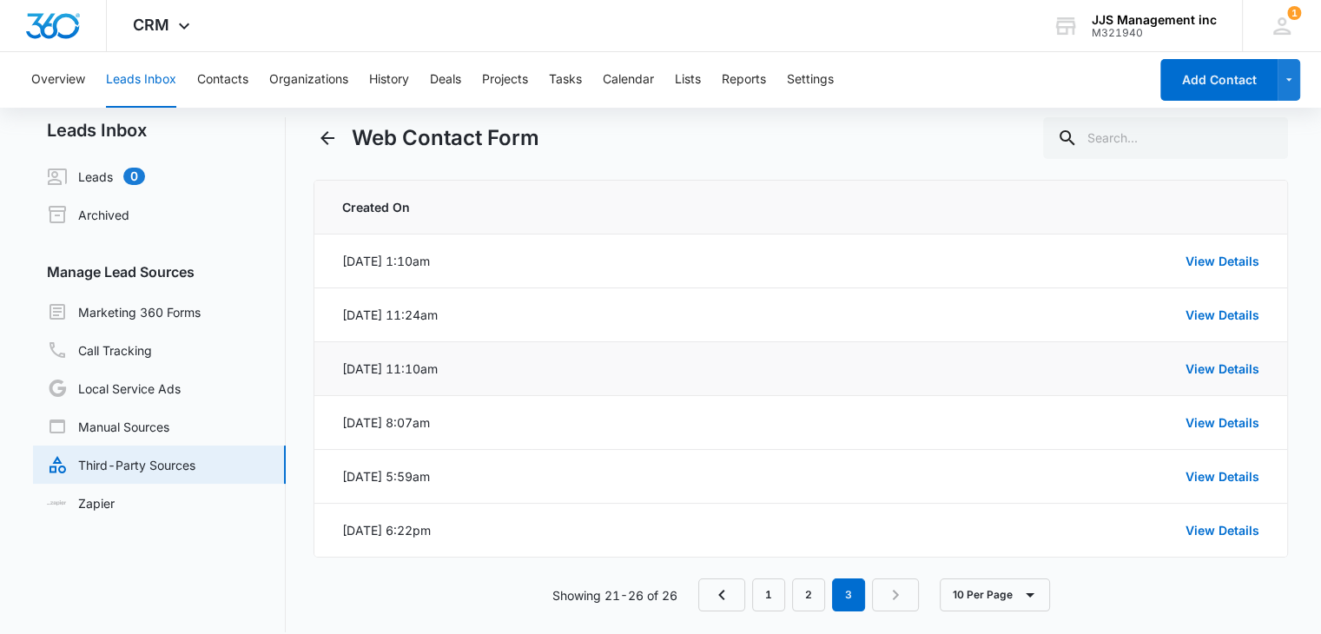
scroll to position [36, 0]
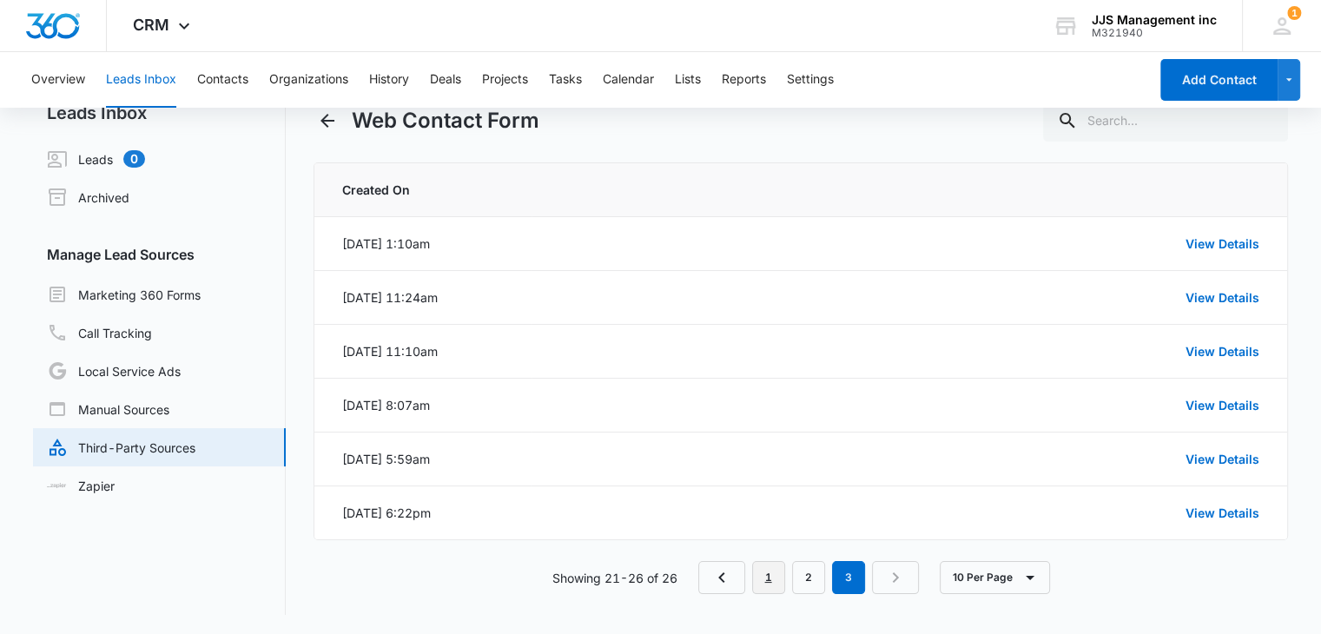
click at [768, 579] on link "1" at bounding box center [768, 577] width 33 height 33
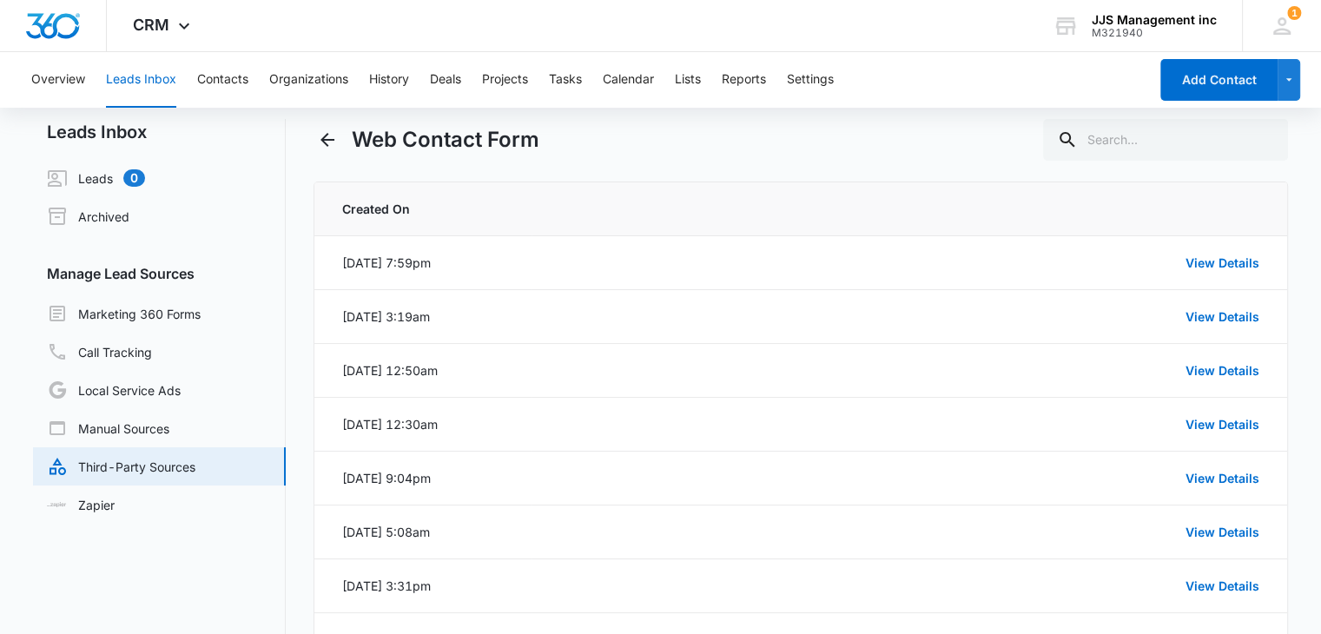
scroll to position [0, 0]
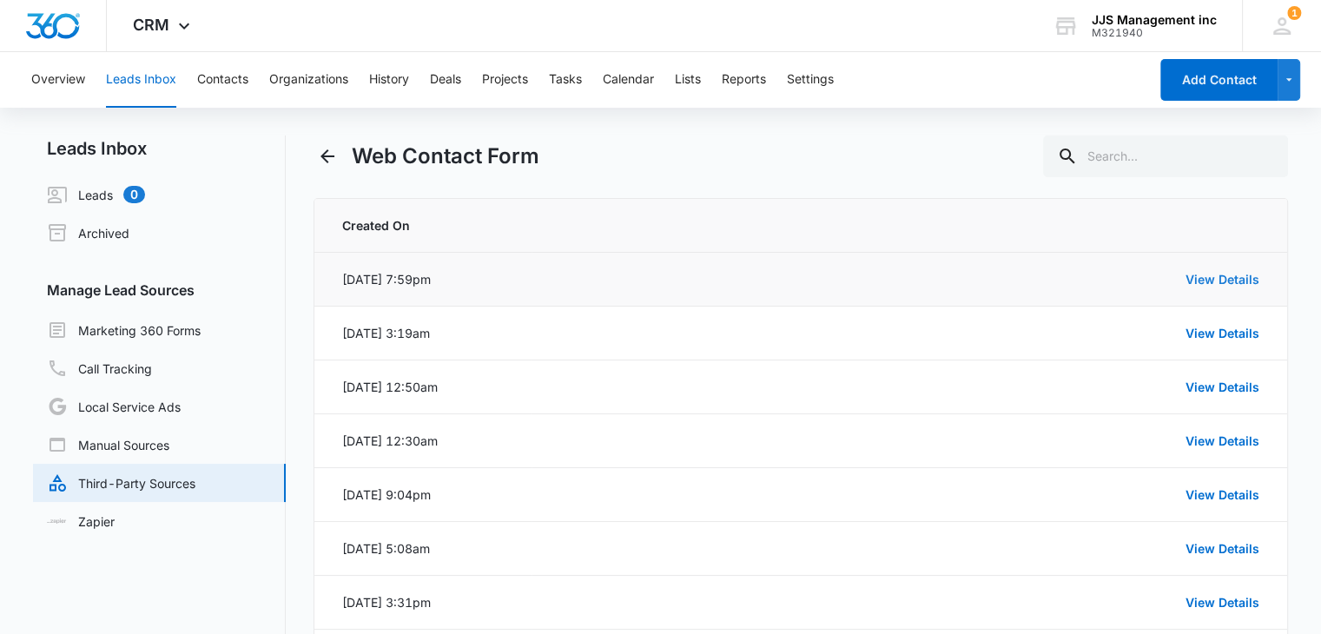
click at [1228, 272] on link "View Details" at bounding box center [1223, 279] width 74 height 15
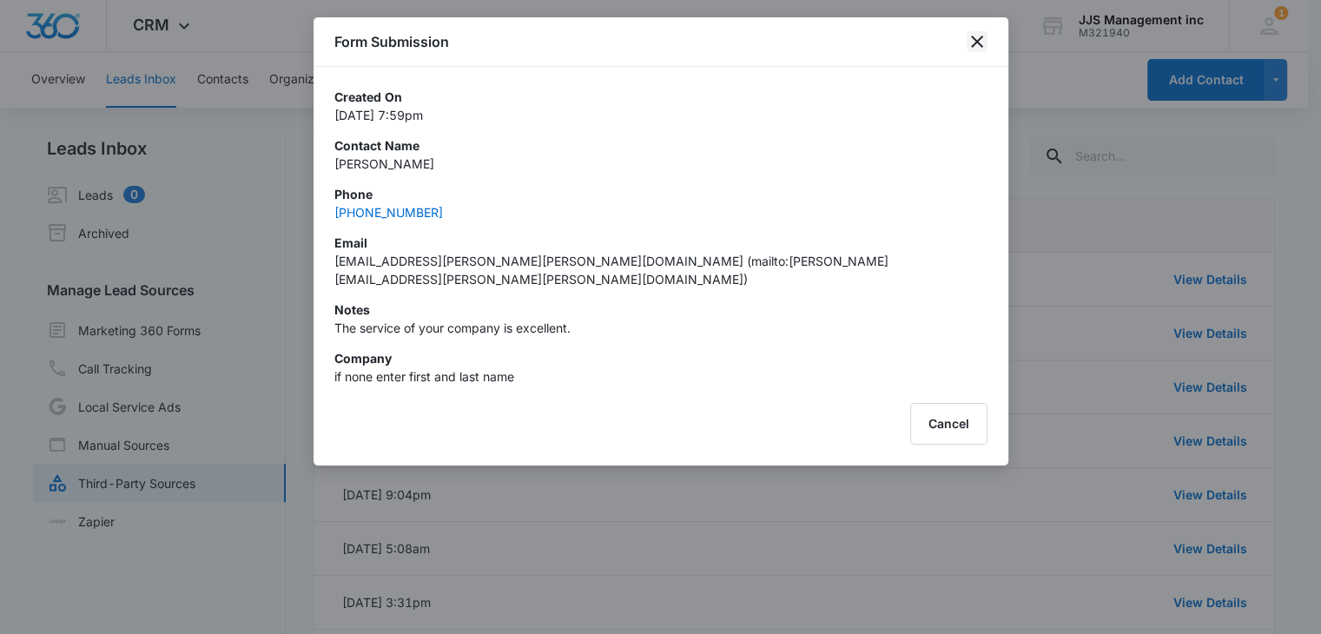
click at [982, 44] on icon "close" at bounding box center [977, 41] width 21 height 21
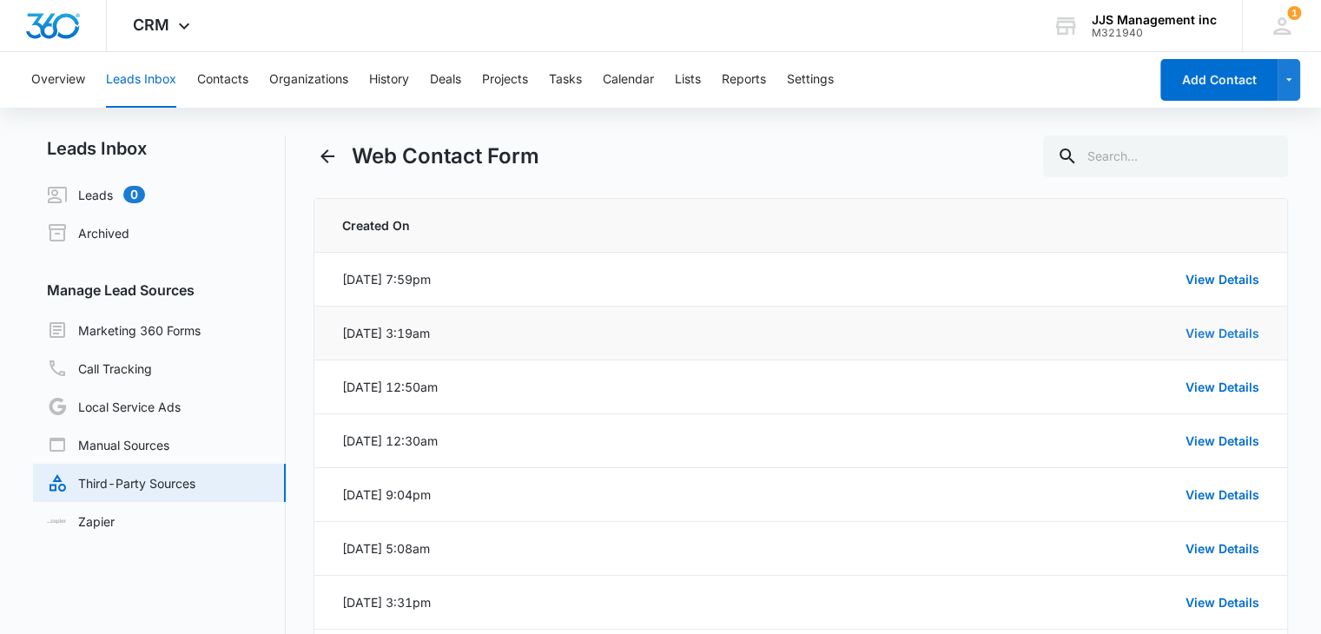
click at [1209, 328] on link "View Details" at bounding box center [1223, 333] width 74 height 15
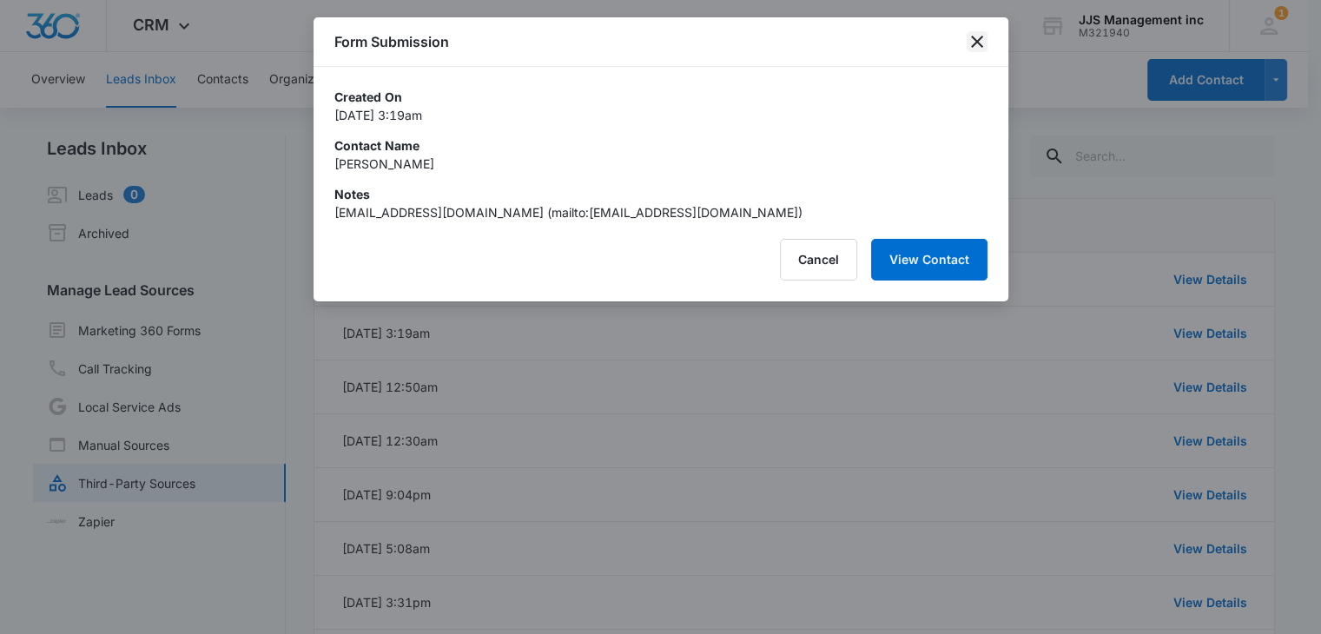
click at [977, 42] on icon "close" at bounding box center [977, 42] width 12 height 12
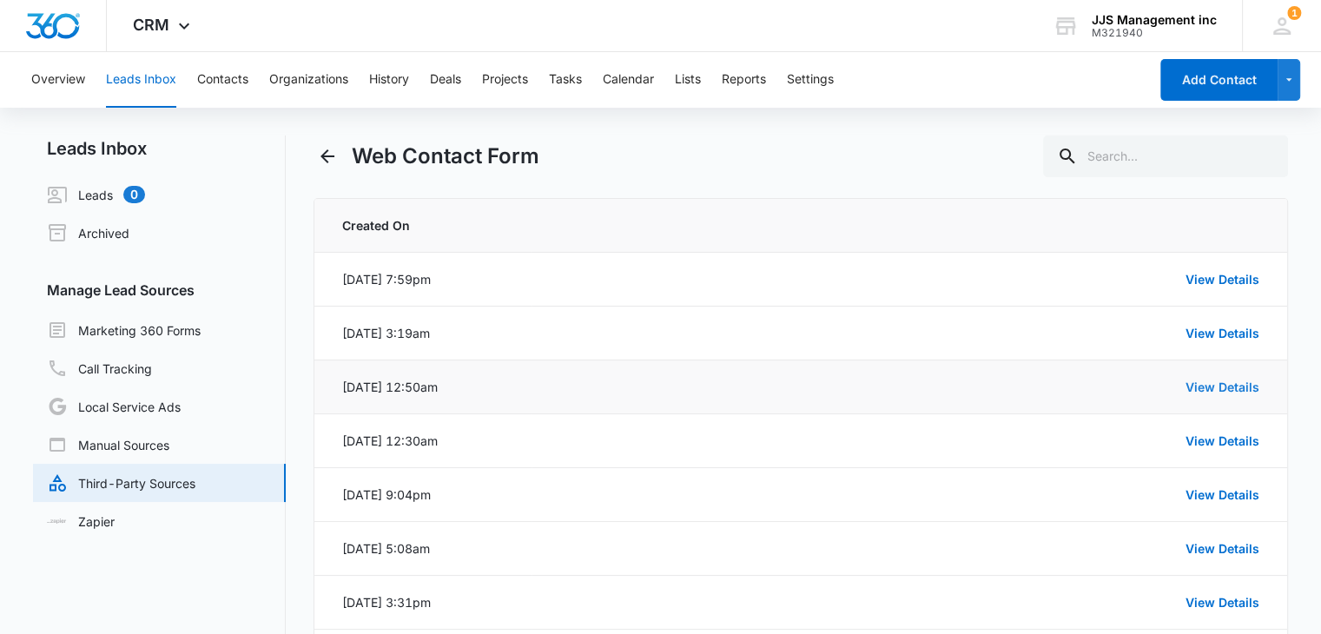
click at [1212, 386] on link "View Details" at bounding box center [1223, 387] width 74 height 15
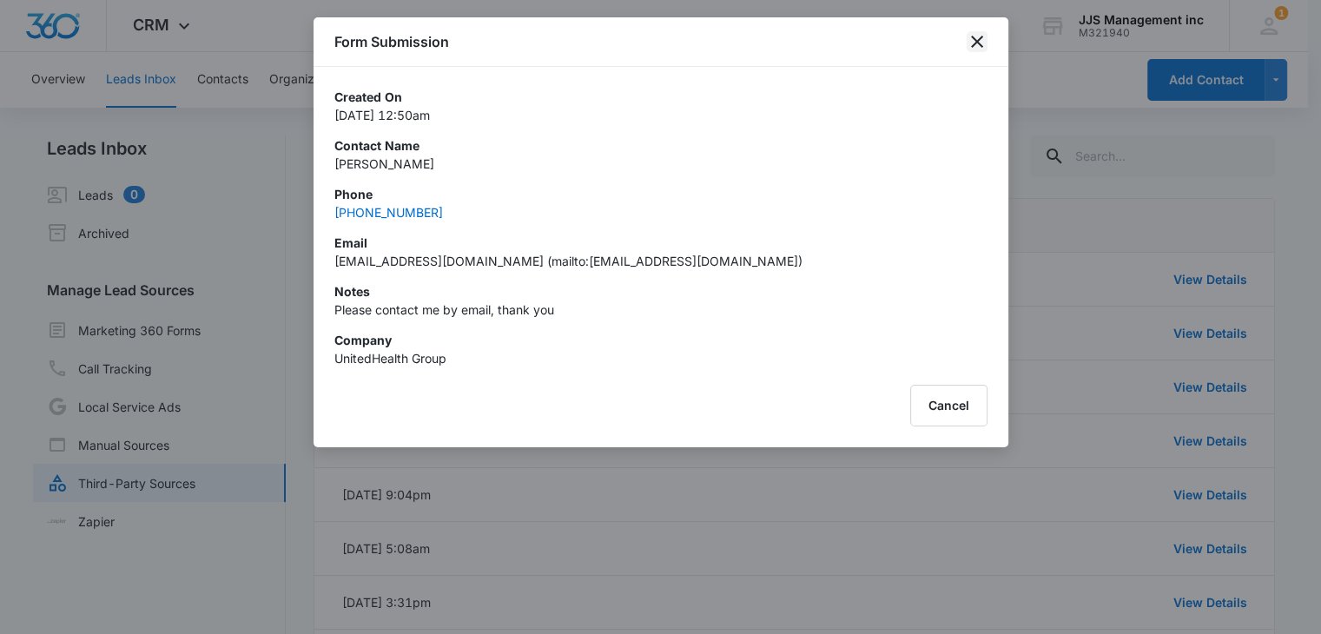
click at [977, 44] on icon "close" at bounding box center [977, 41] width 21 height 21
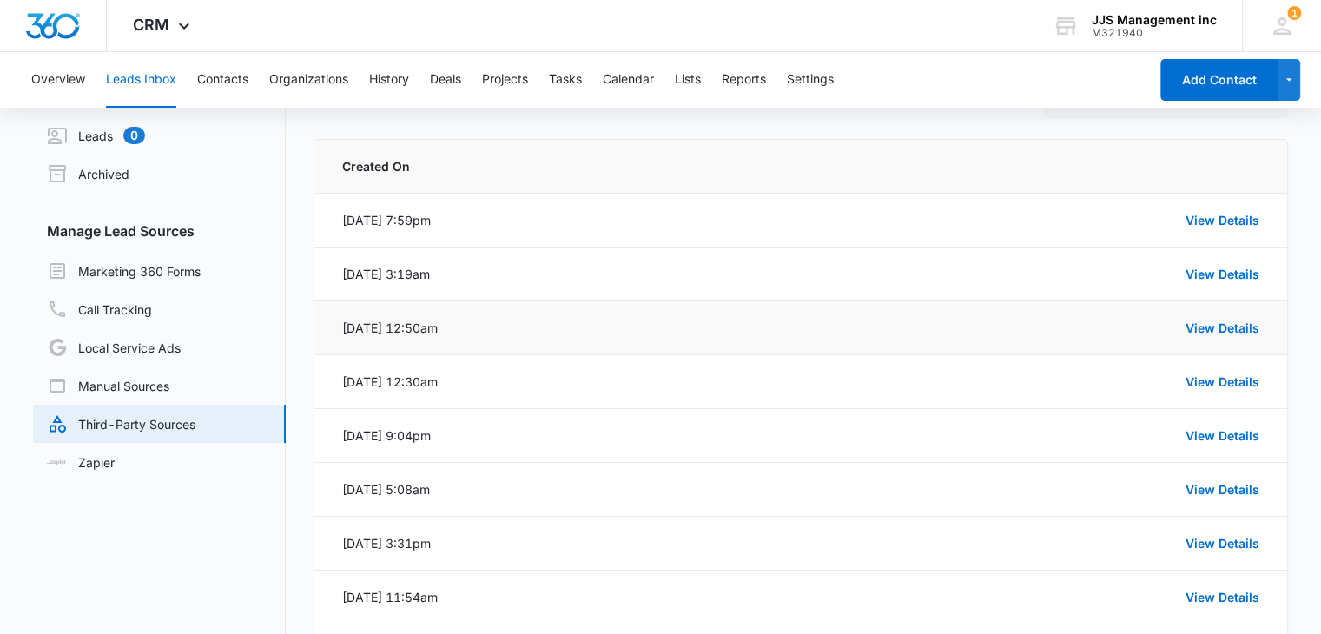
scroll to position [87, 0]
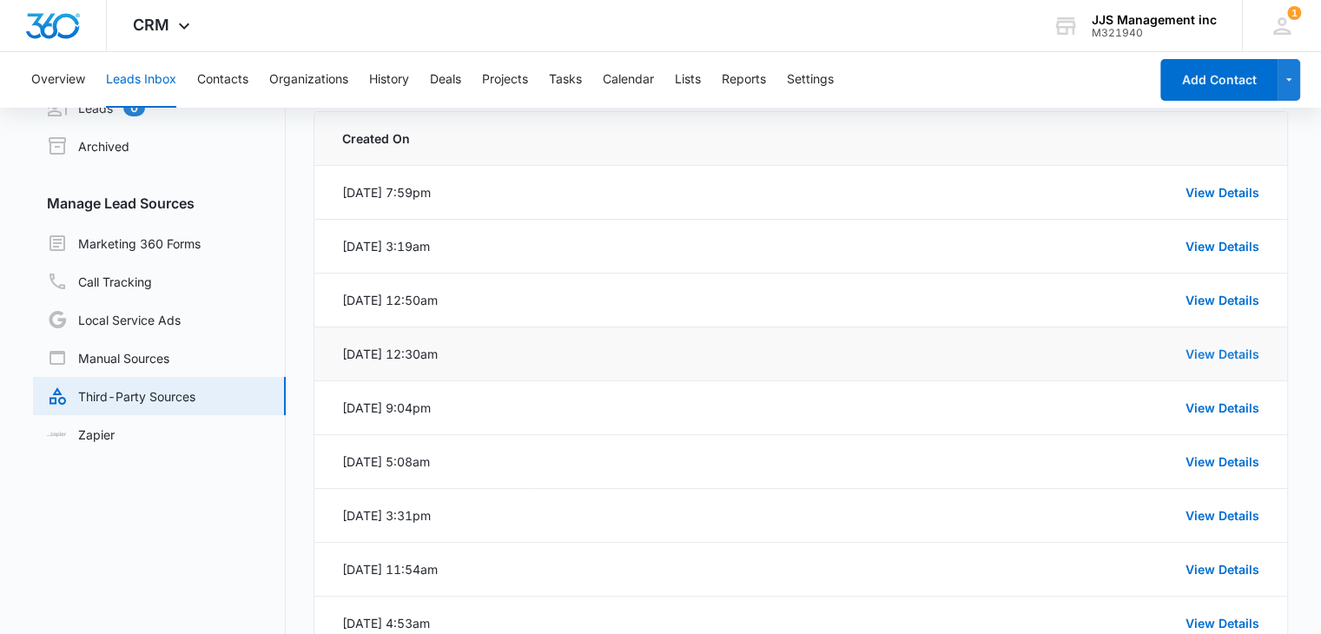
click at [1201, 354] on link "View Details" at bounding box center [1223, 354] width 74 height 15
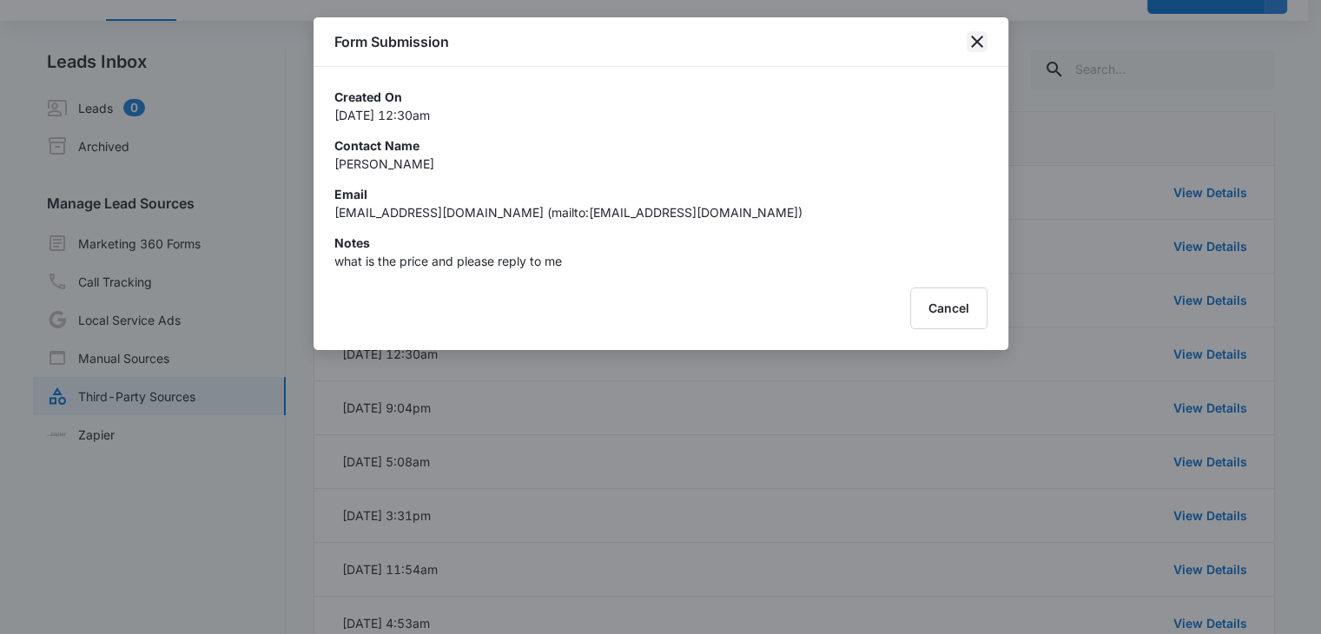
drag, startPoint x: 976, startPoint y: 43, endPoint x: 983, endPoint y: 63, distance: 21.2
click at [976, 44] on icon "close" at bounding box center [977, 41] width 21 height 21
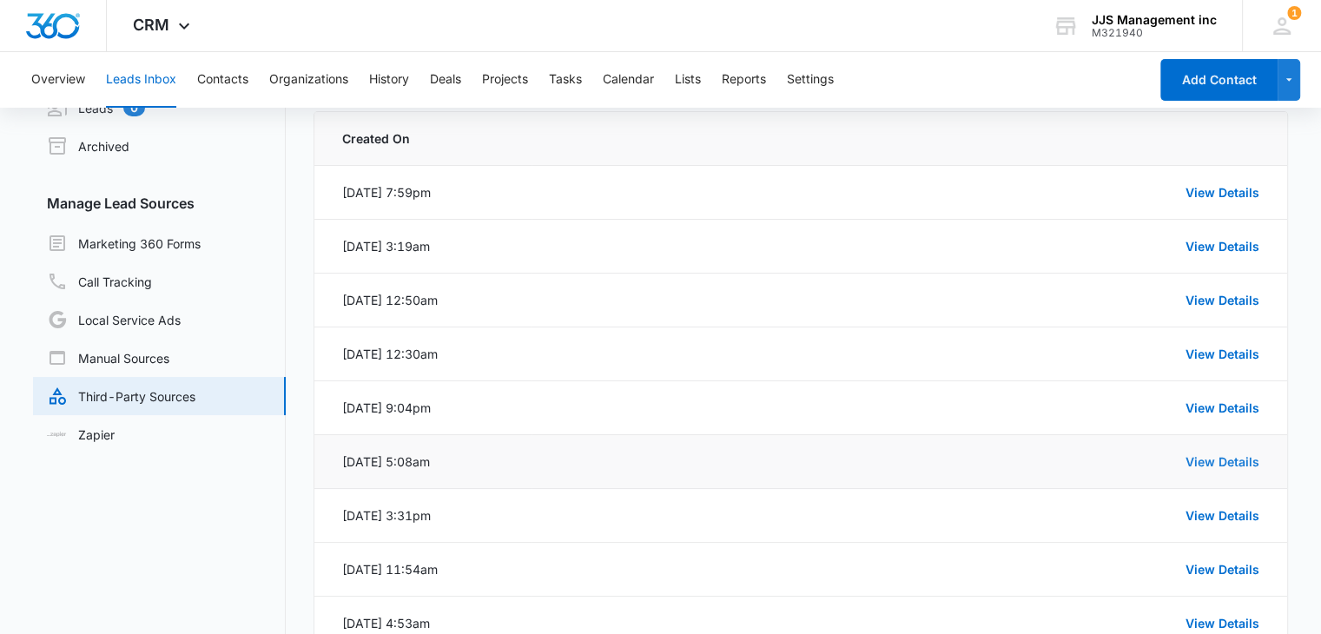
click at [1202, 460] on link "View Details" at bounding box center [1223, 461] width 74 height 15
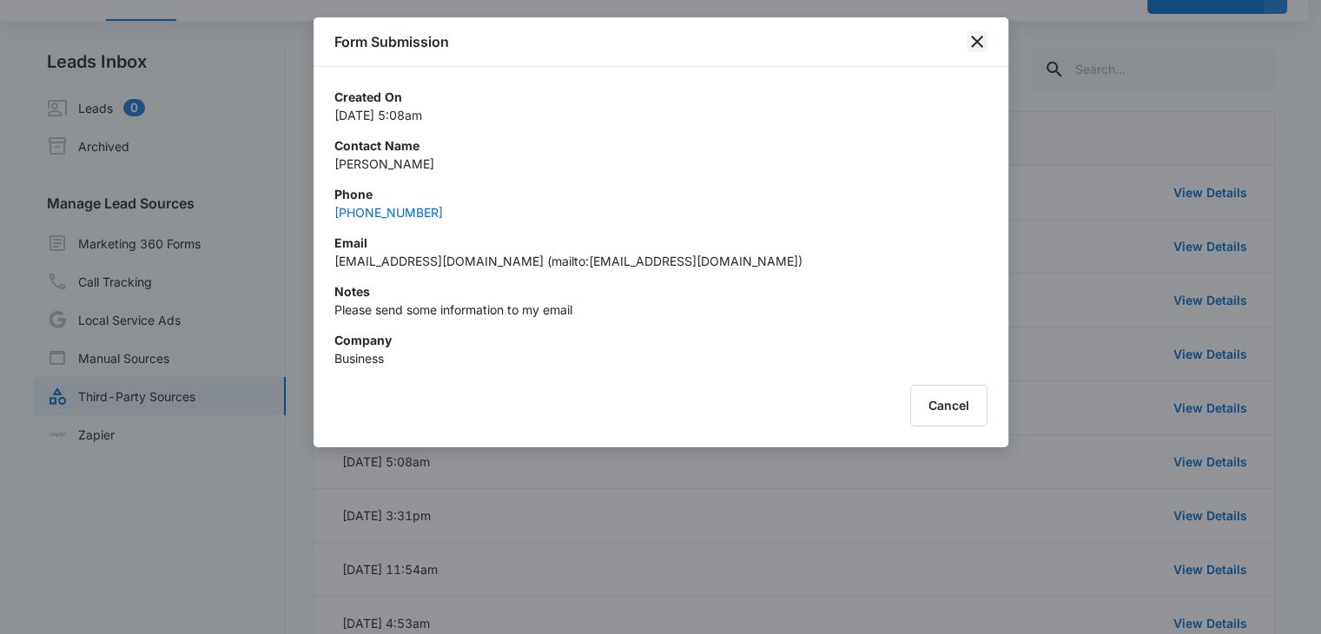
click at [980, 45] on icon "close" at bounding box center [977, 42] width 12 height 12
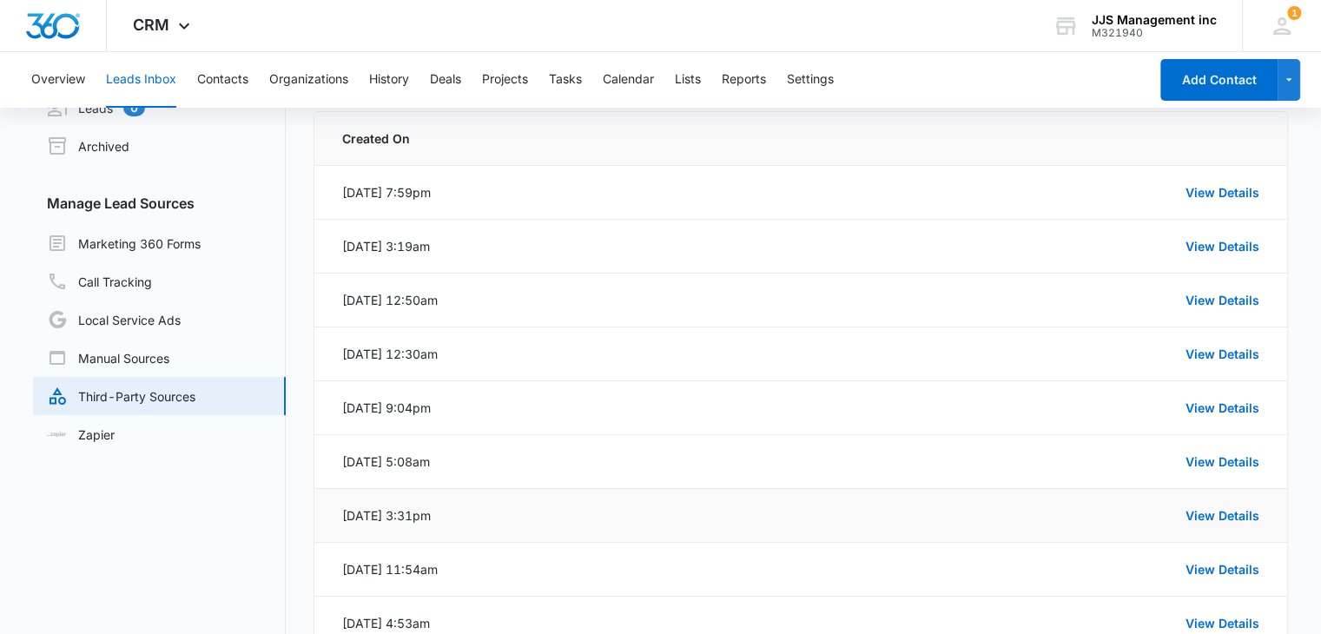
scroll to position [76, 0]
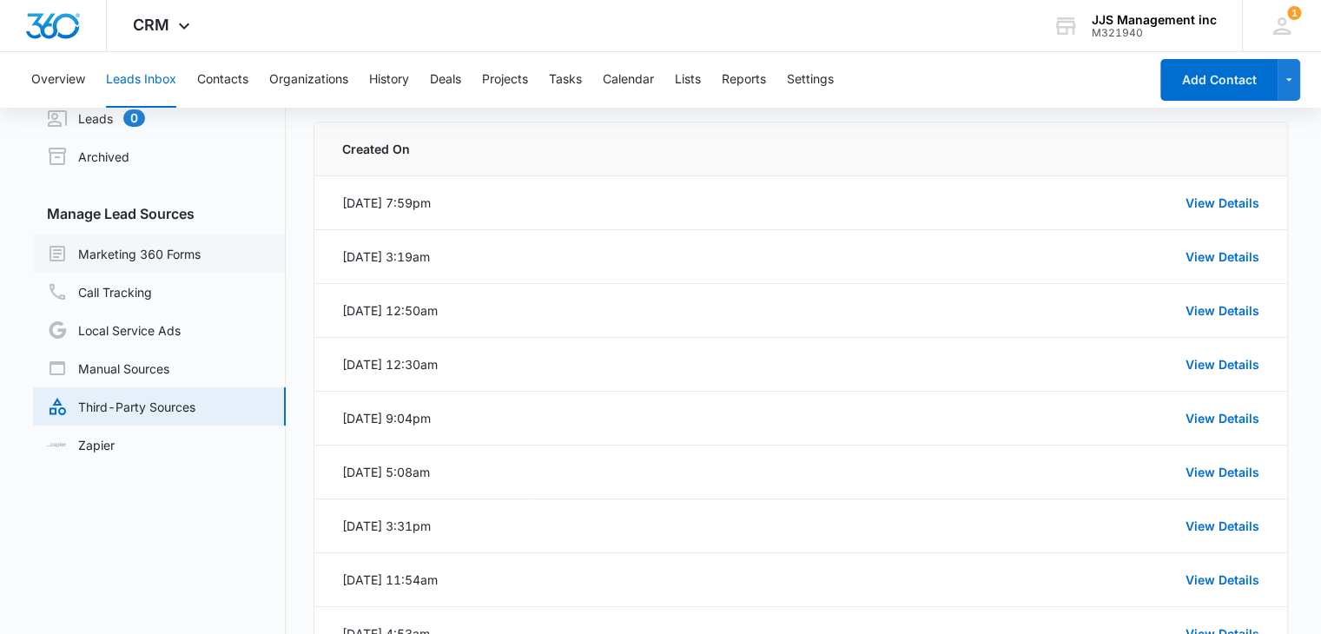
click at [129, 252] on link "Marketing 360 Forms" at bounding box center [124, 253] width 154 height 21
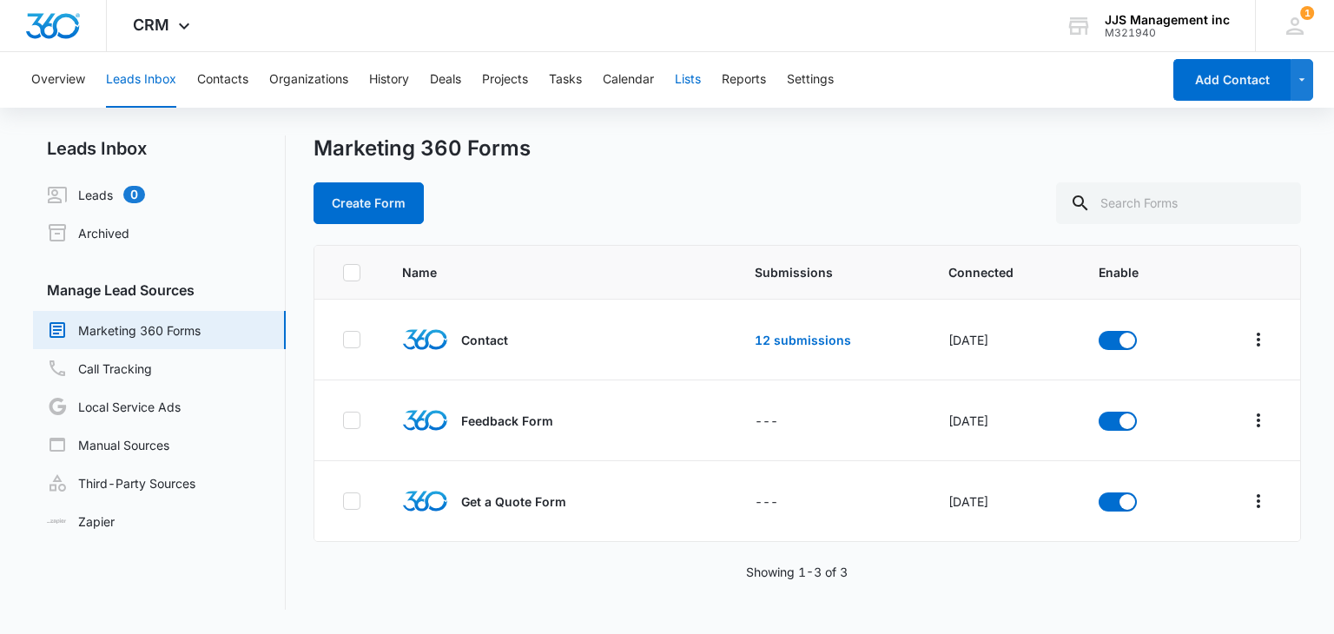
click at [682, 84] on button "Lists" at bounding box center [688, 80] width 26 height 56
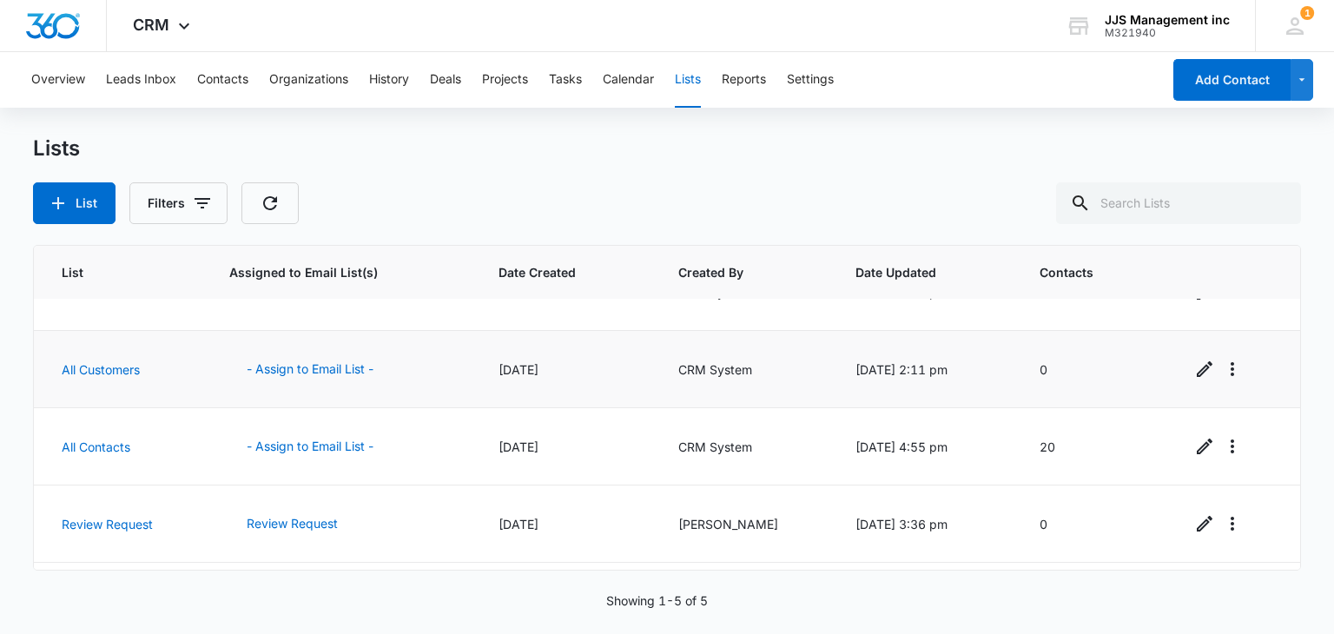
scroll to position [87, 0]
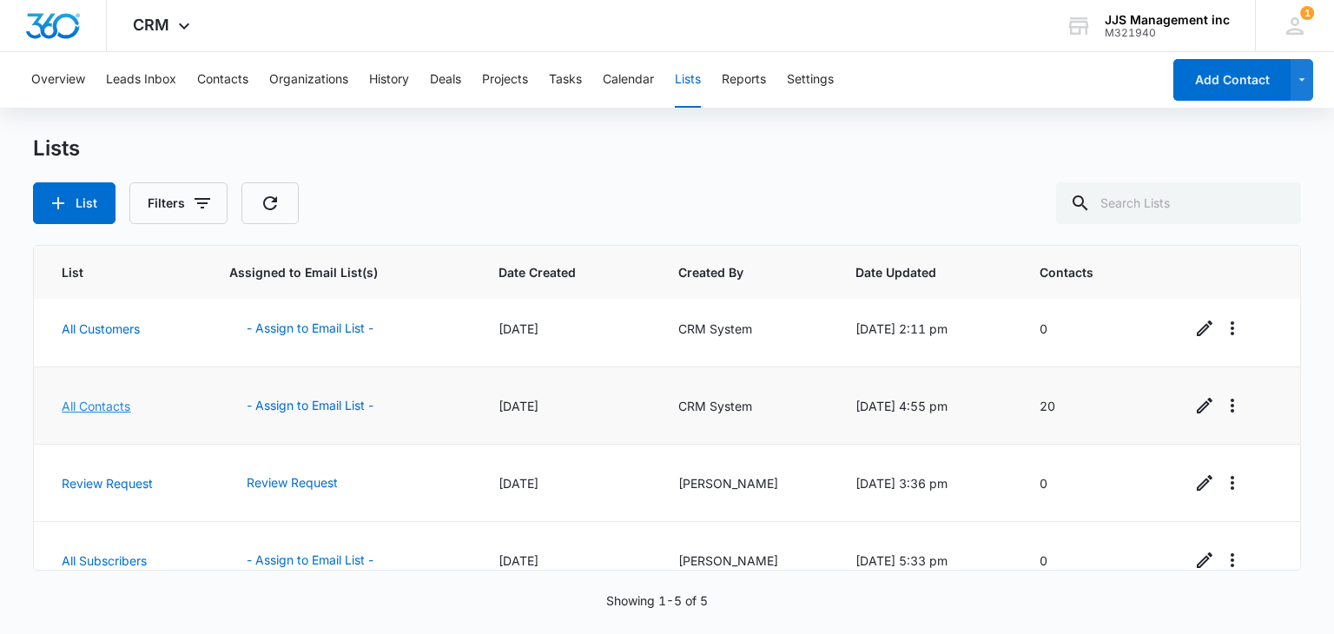
click at [82, 405] on link "All Contacts" at bounding box center [96, 406] width 69 height 15
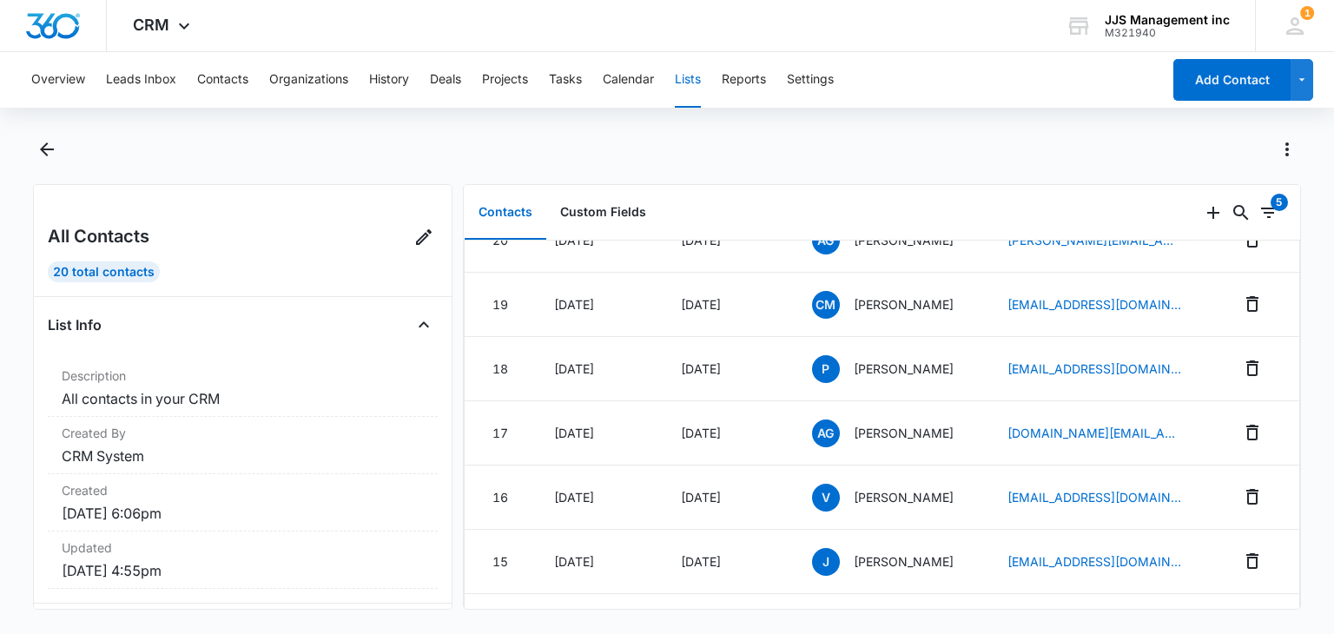
scroll to position [174, 0]
